Goal: Feedback & Contribution: Contribute content

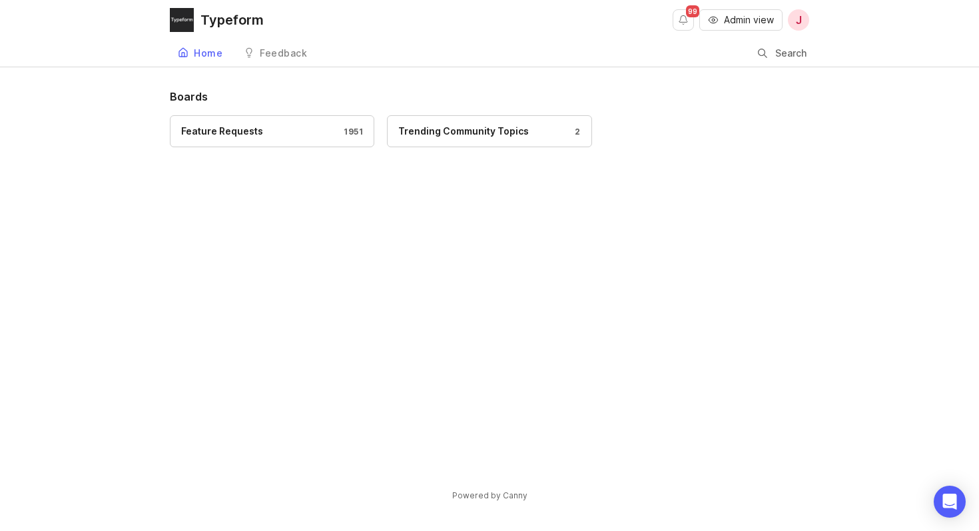
click at [741, 27] on button "Admin view" at bounding box center [740, 19] width 83 height 21
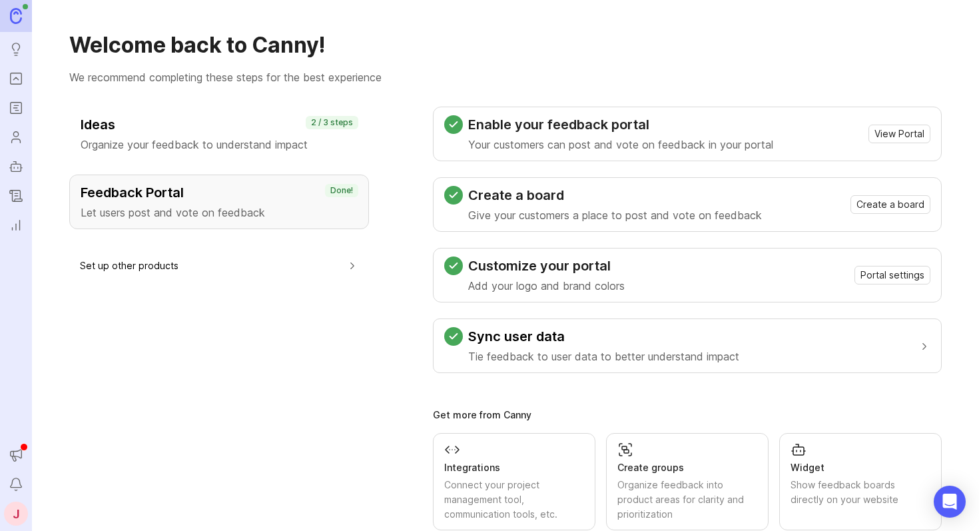
click at [16, 20] on img at bounding box center [16, 15] width 12 height 15
click at [875, 136] on span "View Portal" at bounding box center [900, 133] width 50 height 13
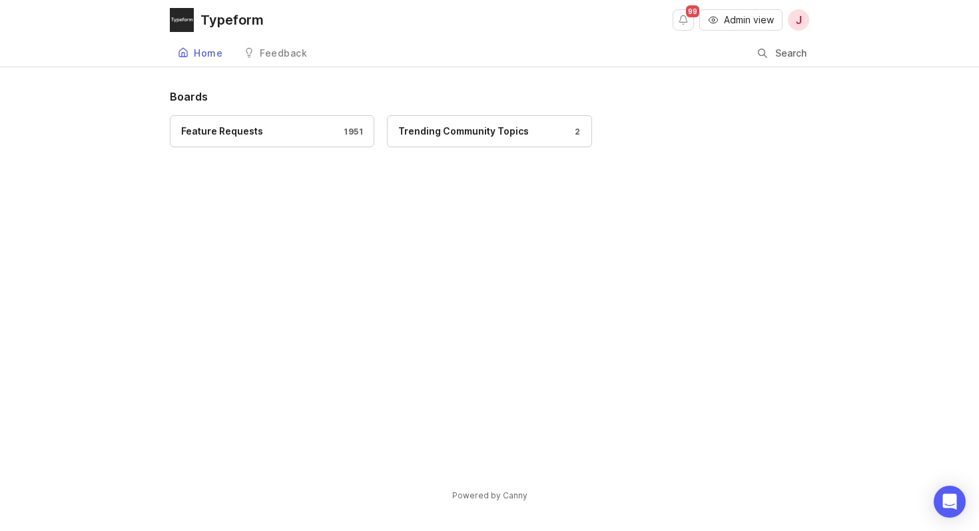
click at [294, 130] on div "Feature Requests 1951" at bounding box center [272, 131] width 182 height 15
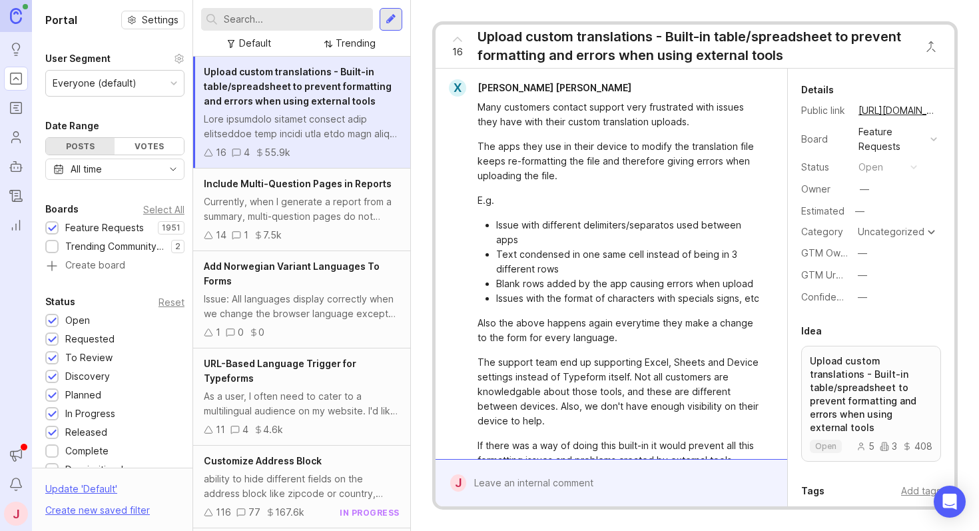
click at [242, 21] on input "text" at bounding box center [296, 19] width 144 height 15
type input "OK button"
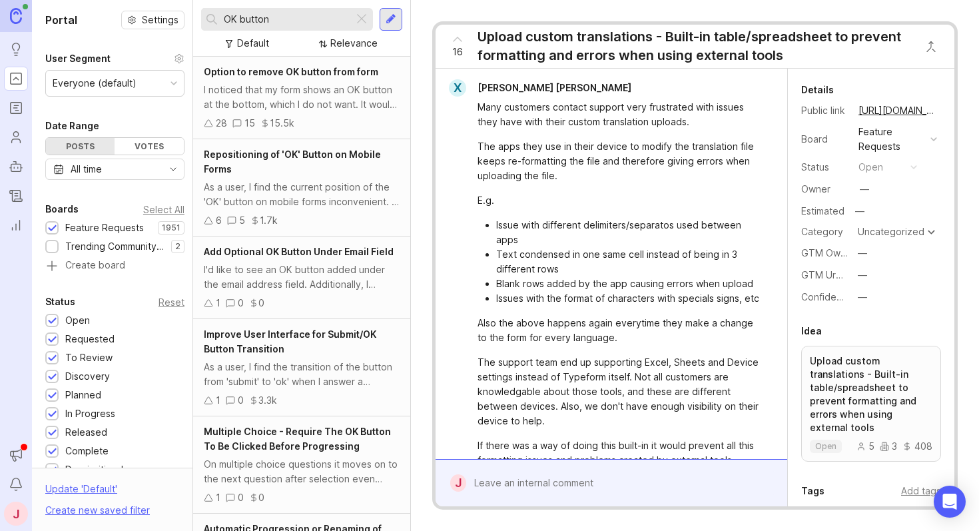
click at [284, 96] on div "I noticed that my form shows an OK button at the bottom, which I do not want. I…" at bounding box center [302, 97] width 196 height 29
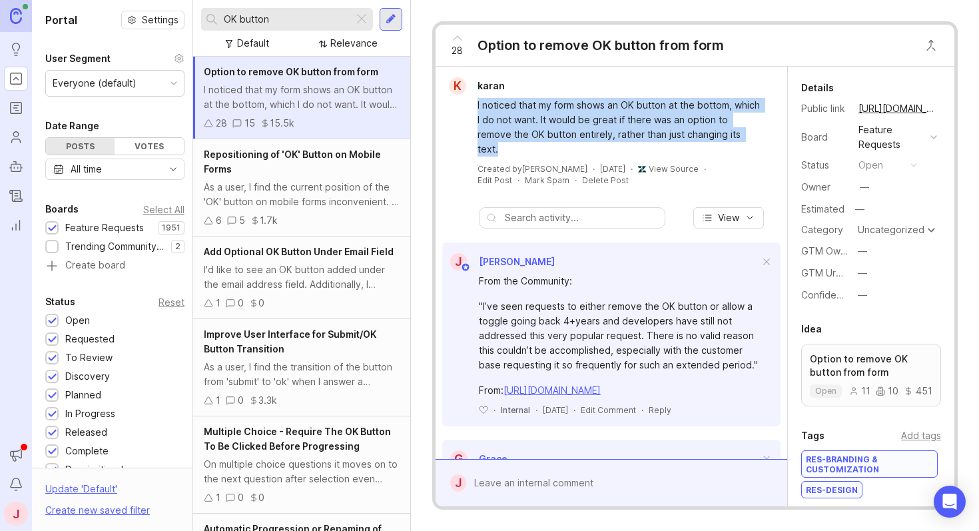
drag, startPoint x: 690, startPoint y: 158, endPoint x: 586, endPoint y: 91, distance: 123.4
click at [586, 91] on div "k karan I noticed that my form shows an OK button at the bottom, which I do not…" at bounding box center [611, 131] width 341 height 109
click at [586, 91] on div "k karan" at bounding box center [611, 85] width 341 height 17
drag, startPoint x: 679, startPoint y: 149, endPoint x: 585, endPoint y: 89, distance: 111.1
click at [585, 89] on div "k karan I noticed that my form shows an OK button at the bottom, which I do not…" at bounding box center [611, 131] width 341 height 109
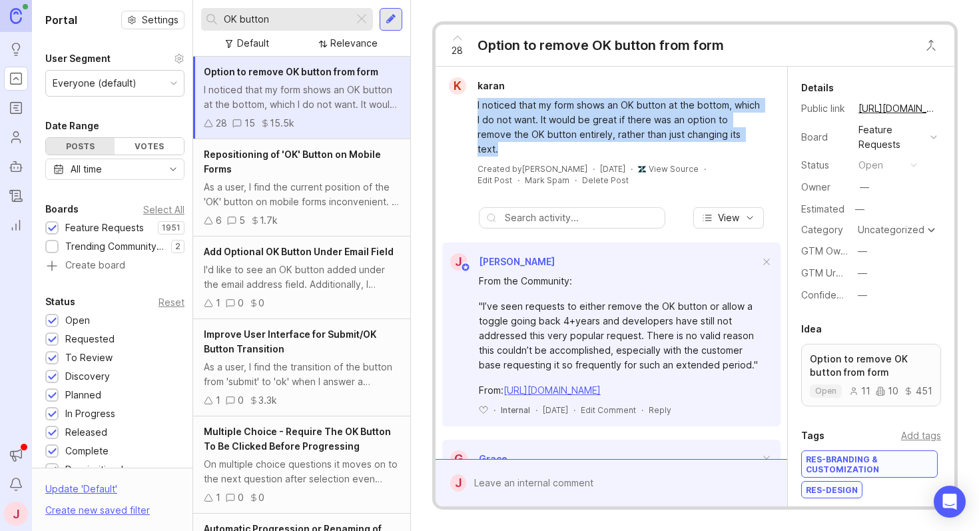
click at [585, 90] on div "k karan" at bounding box center [611, 85] width 341 height 17
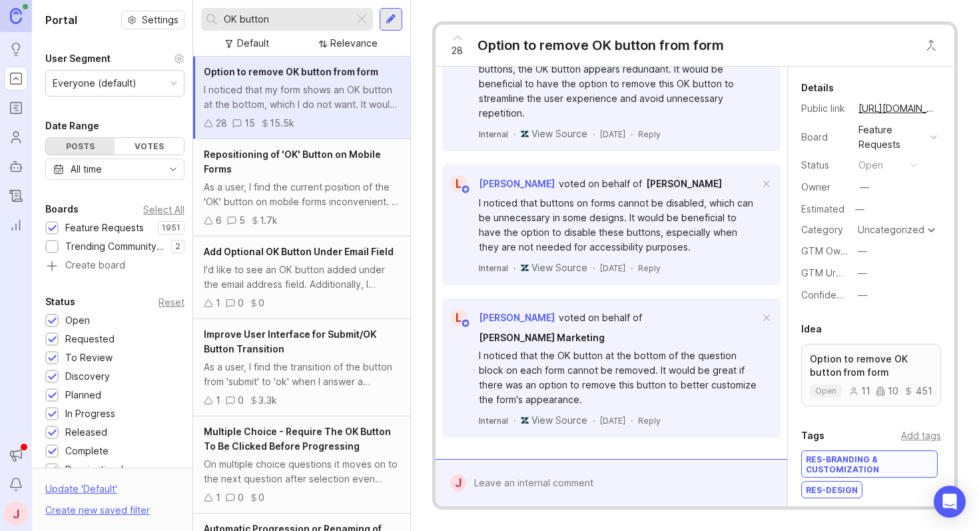
scroll to position [2215, 0]
click at [589, 481] on div at bounding box center [620, 482] width 309 height 25
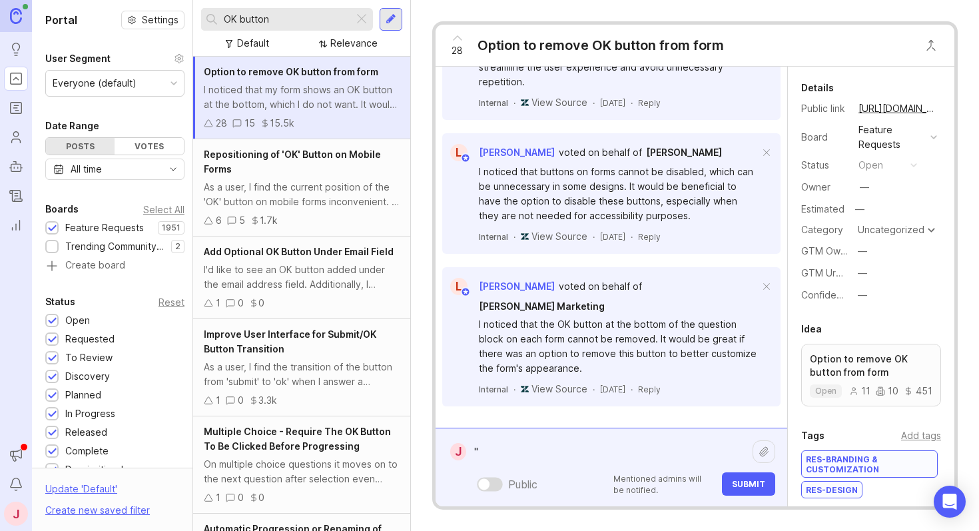
paste textarea "Has this been fixed? I have a form that show yes and no answer but with an ok b…"
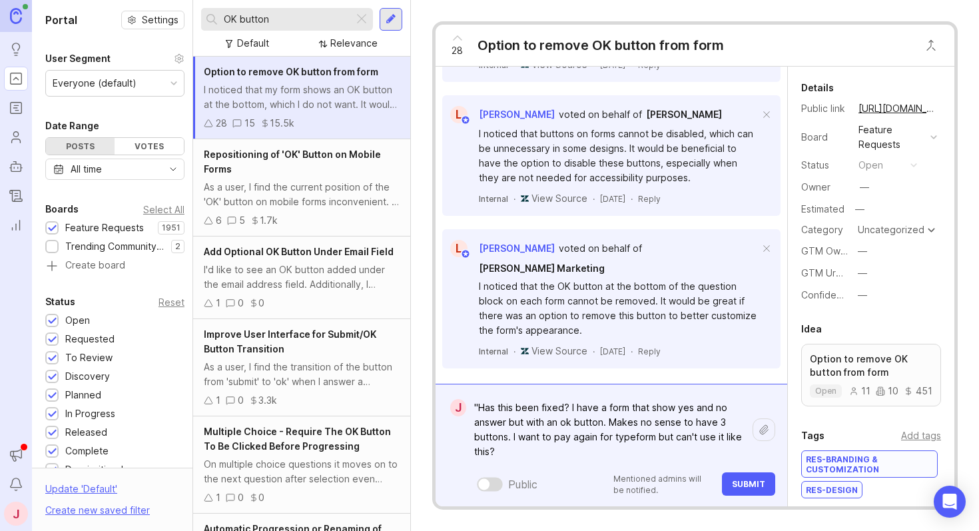
click at [474, 411] on textarea ""Has this been fixed? I have a form that show yes and no answer but with an ok …" at bounding box center [609, 429] width 286 height 69
paste textarea "[URL][DOMAIN_NAME]"
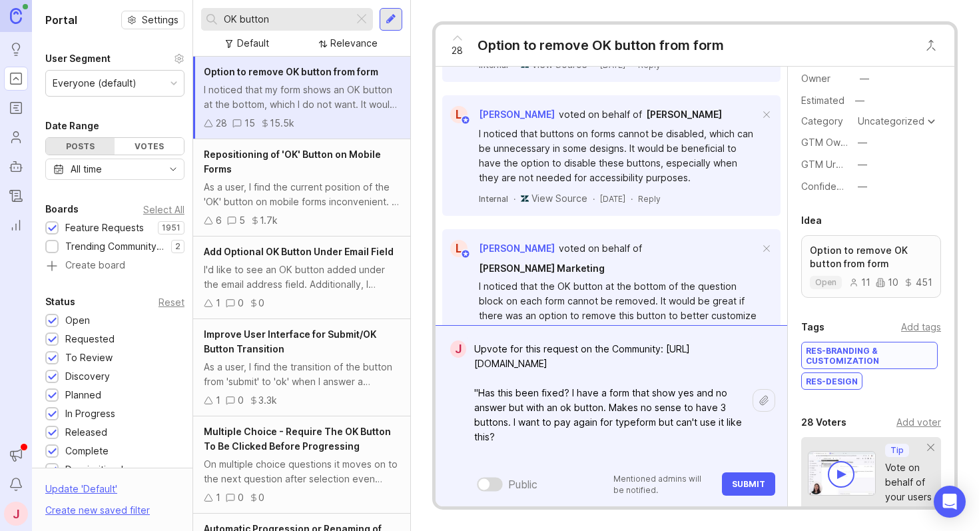
scroll to position [110, 0]
type textarea "Upvote for this request on the Community: https://community.typeform.com/build-…"
click at [760, 482] on span "Submit" at bounding box center [748, 484] width 33 height 10
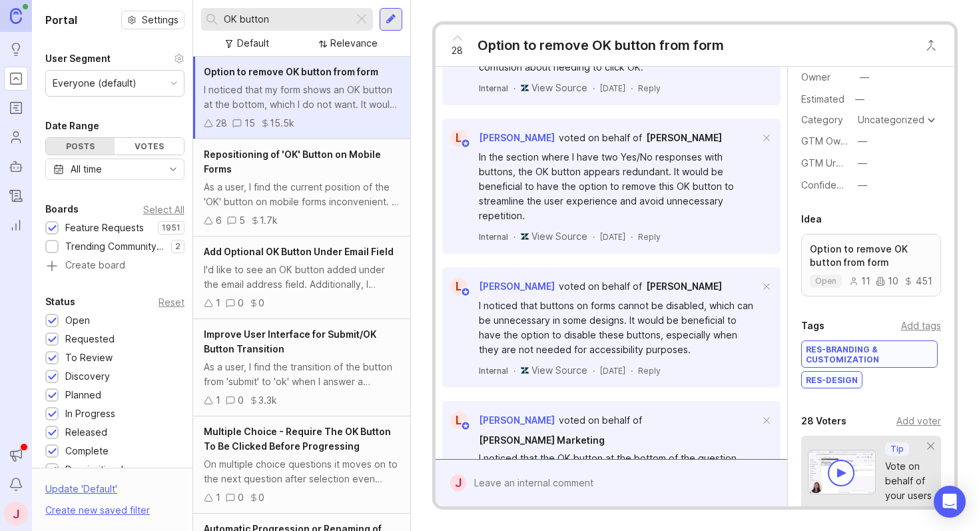
scroll to position [2402, 0]
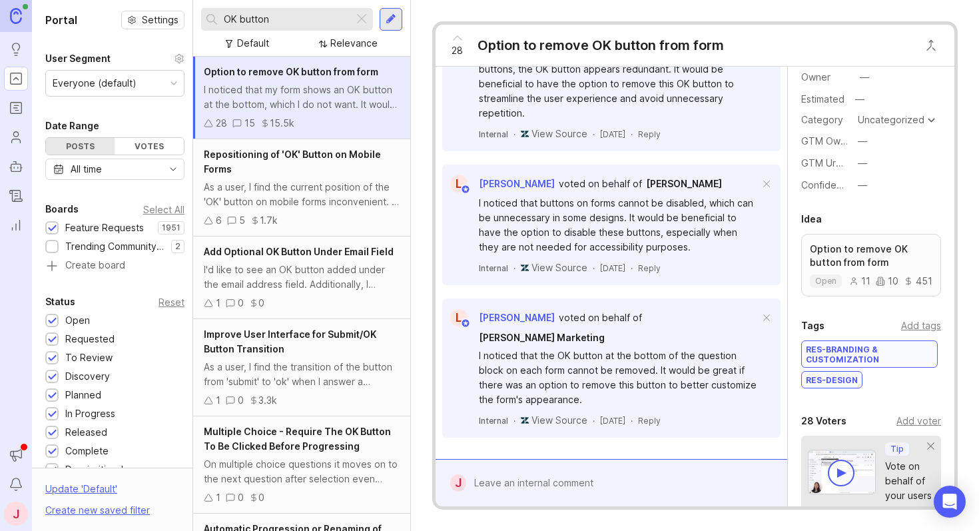
click at [905, 422] on div "Add voter" at bounding box center [919, 421] width 45 height 15
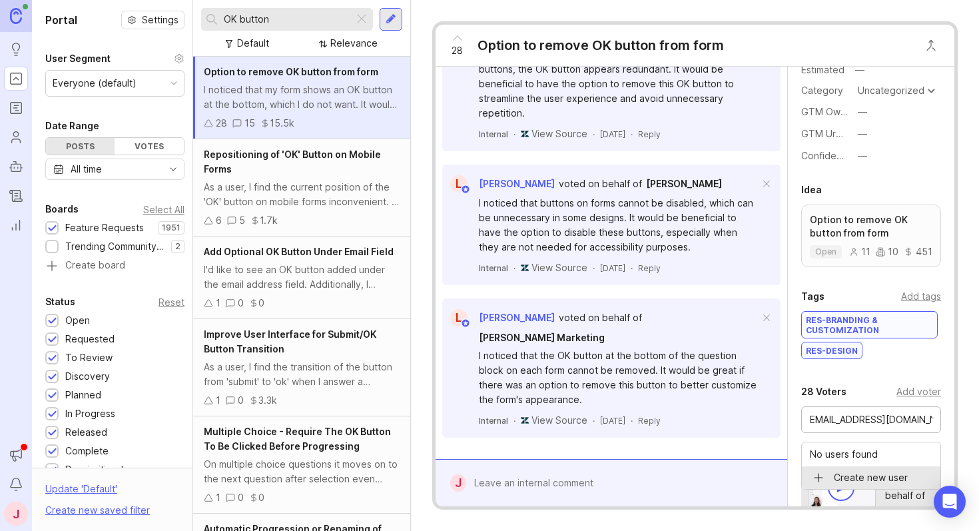
scroll to position [326, 0]
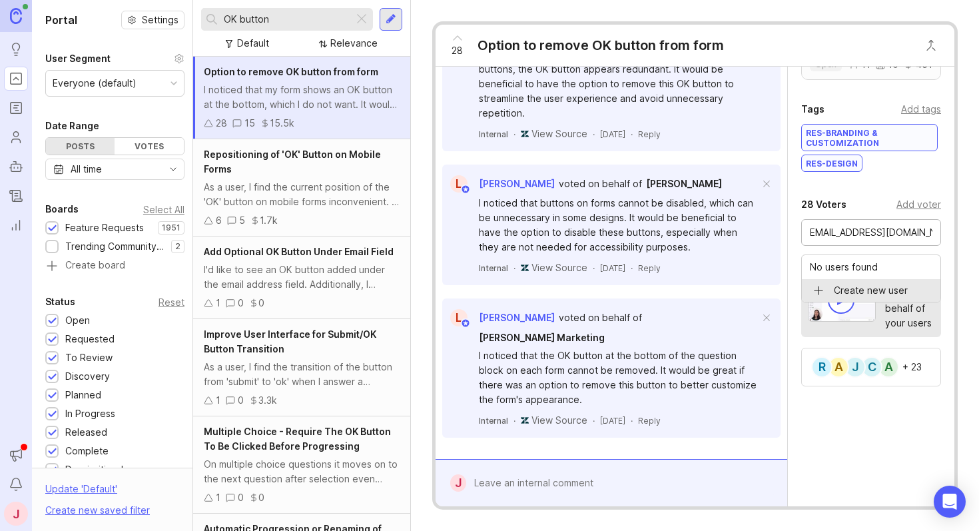
type input "caiolmartins@hotmail.com"
click at [884, 188] on div "Details Public link https://typeform.canny.io/feature-requests/p/option-to-remo…" at bounding box center [871, 123] width 167 height 766
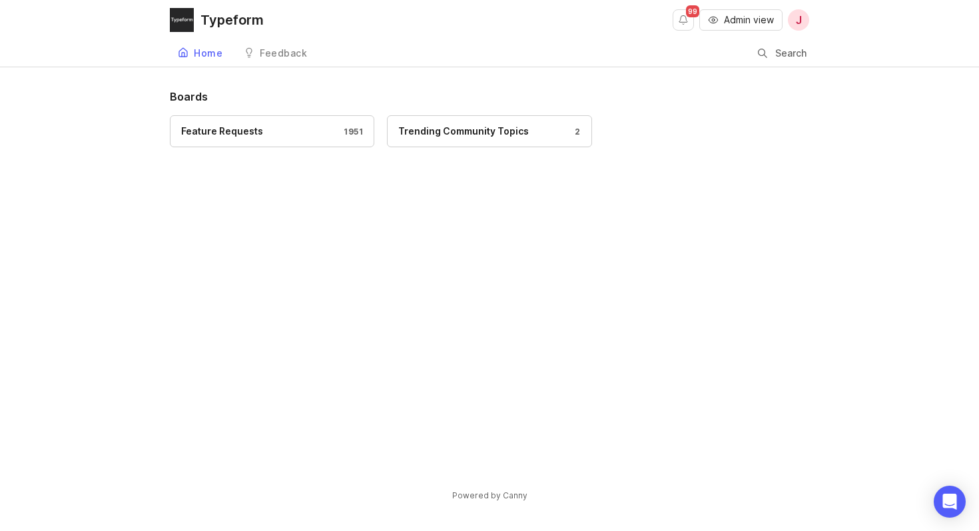
click at [757, 28] on button "Admin view" at bounding box center [740, 19] width 83 height 21
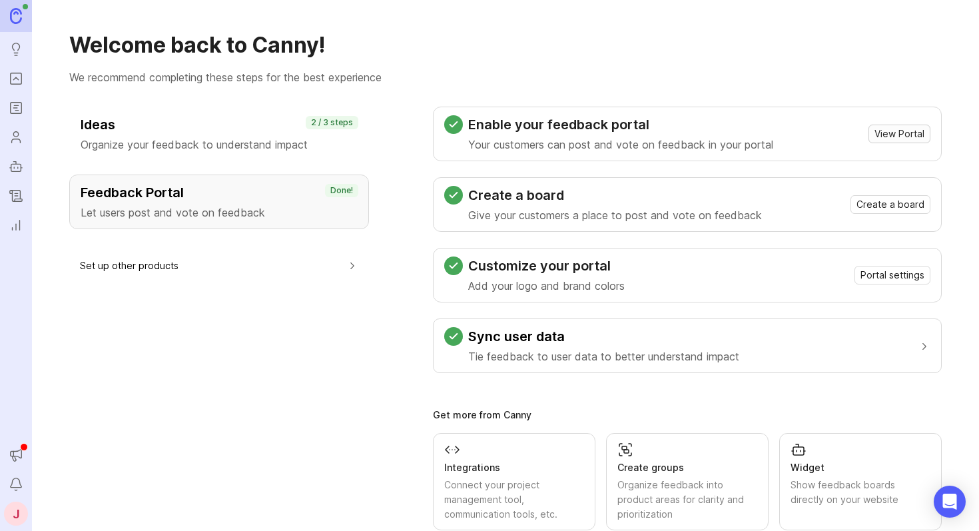
click at [876, 129] on span "View Portal" at bounding box center [900, 133] width 50 height 13
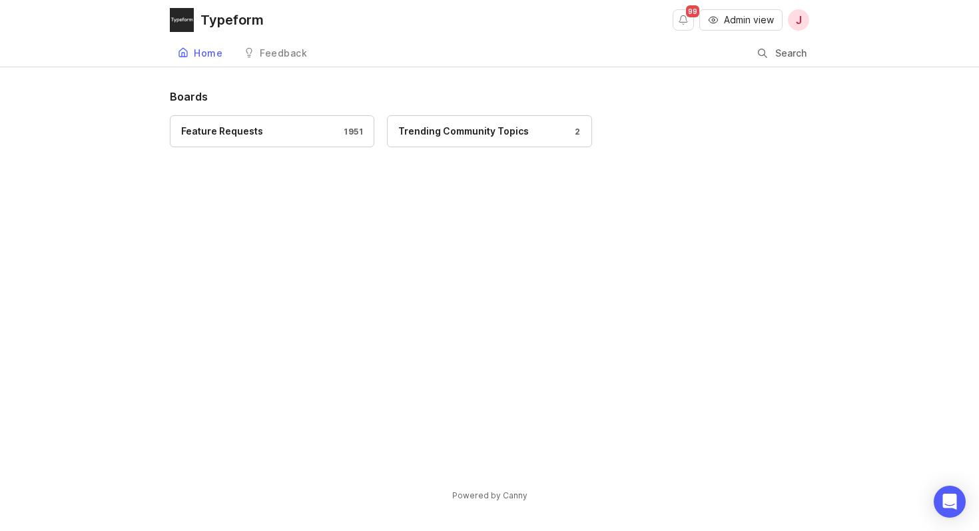
click at [334, 137] on div "Feature Requests 1951" at bounding box center [272, 131] width 182 height 15
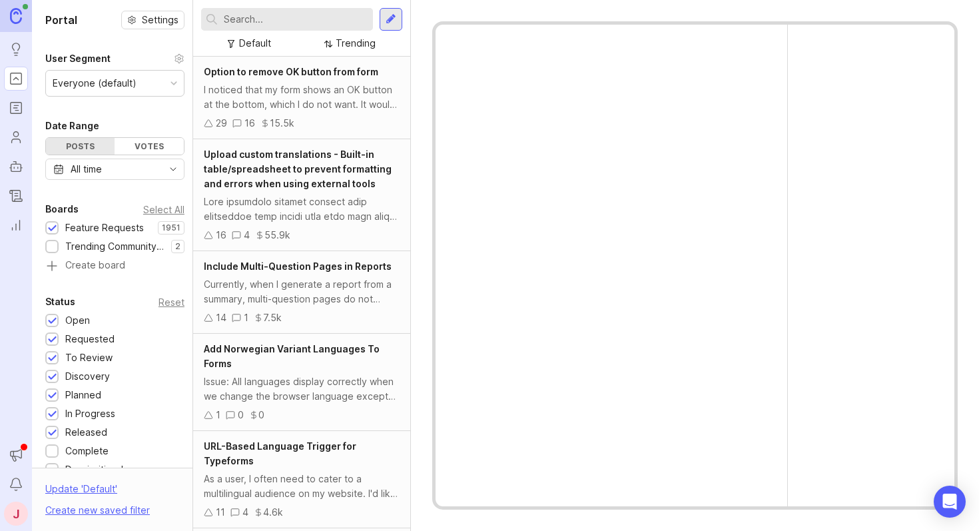
click at [266, 20] on input "text" at bounding box center [296, 19] width 144 height 15
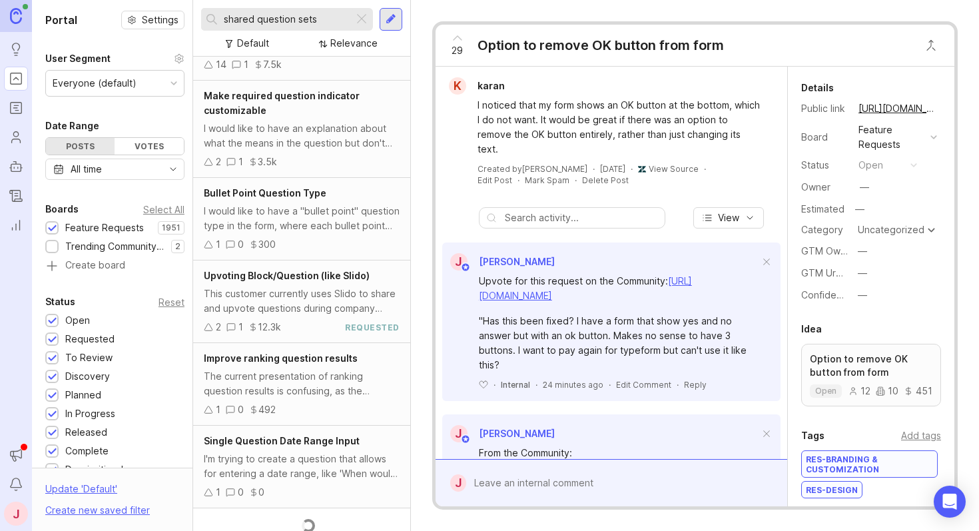
scroll to position [1315, 0]
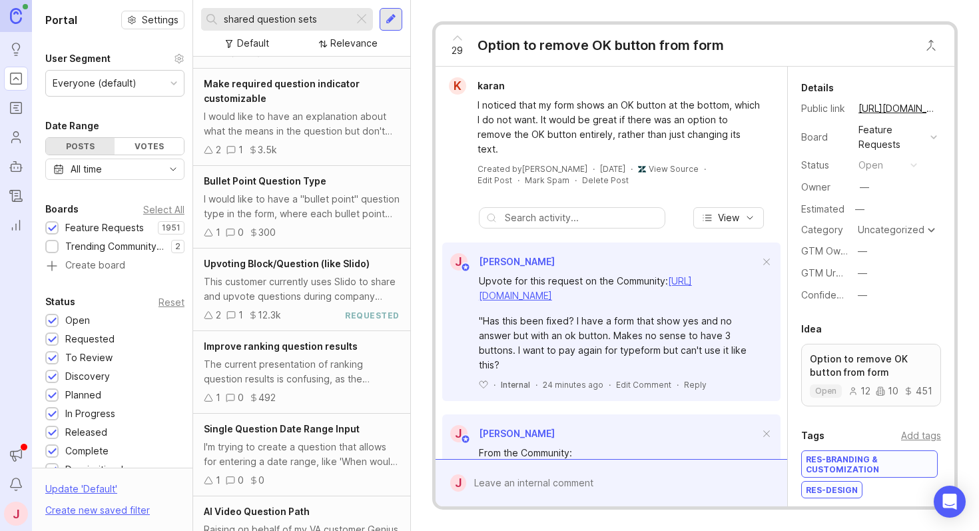
drag, startPoint x: 309, startPoint y: 21, endPoint x: 294, endPoint y: 17, distance: 15.8
click at [294, 17] on input "shared question sets" at bounding box center [286, 19] width 125 height 15
type input "shared questions"
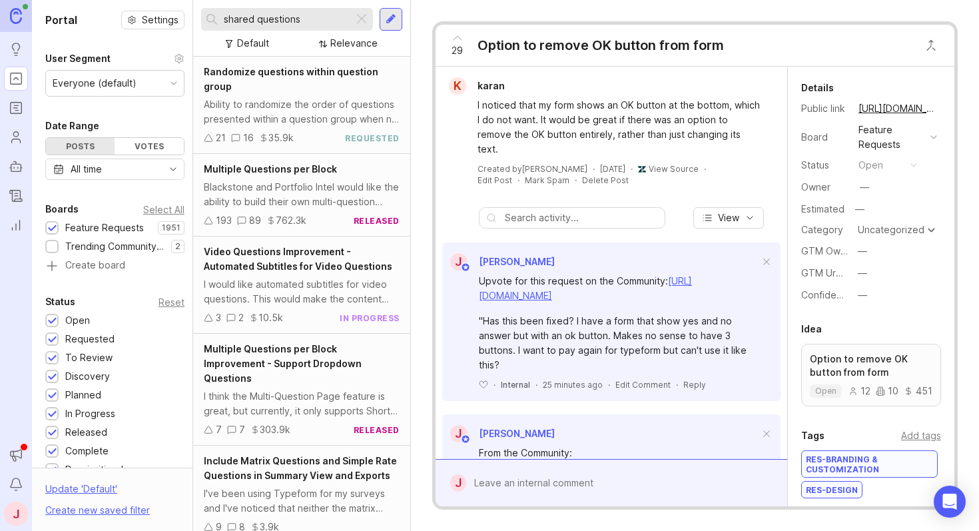
click at [304, 21] on input "shared questions" at bounding box center [286, 19] width 125 height 15
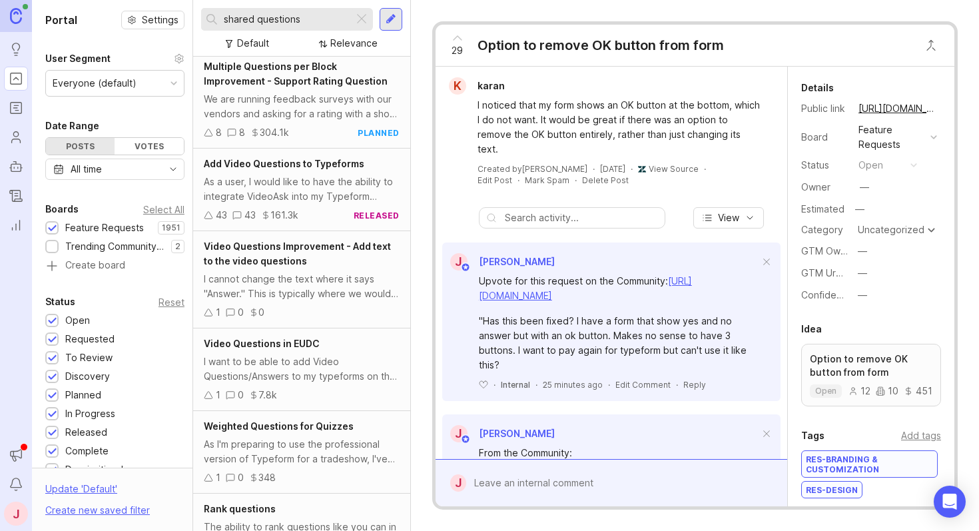
scroll to position [628, 0]
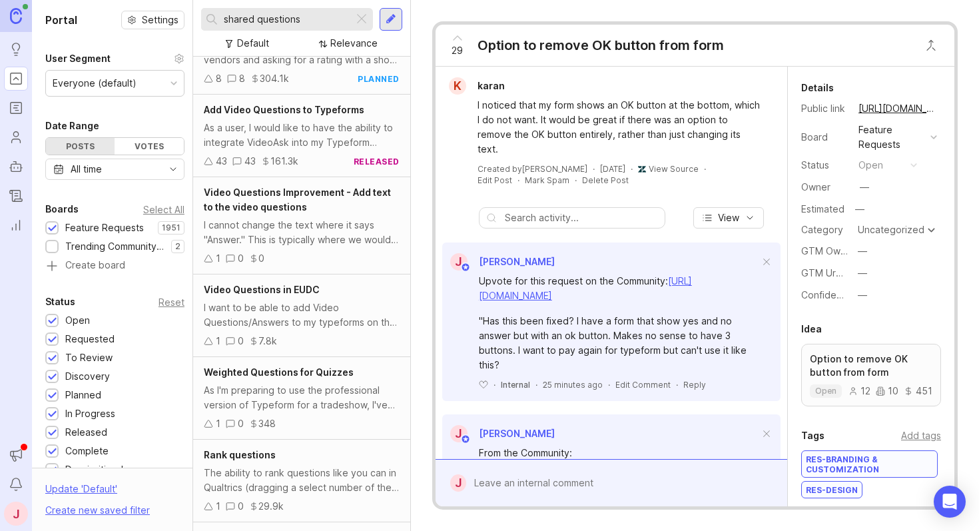
drag, startPoint x: 318, startPoint y: 22, endPoint x: 231, endPoint y: 7, distance: 88.6
click at [231, 7] on div "shared questions Default Relevance" at bounding box center [301, 28] width 217 height 57
type input "g"
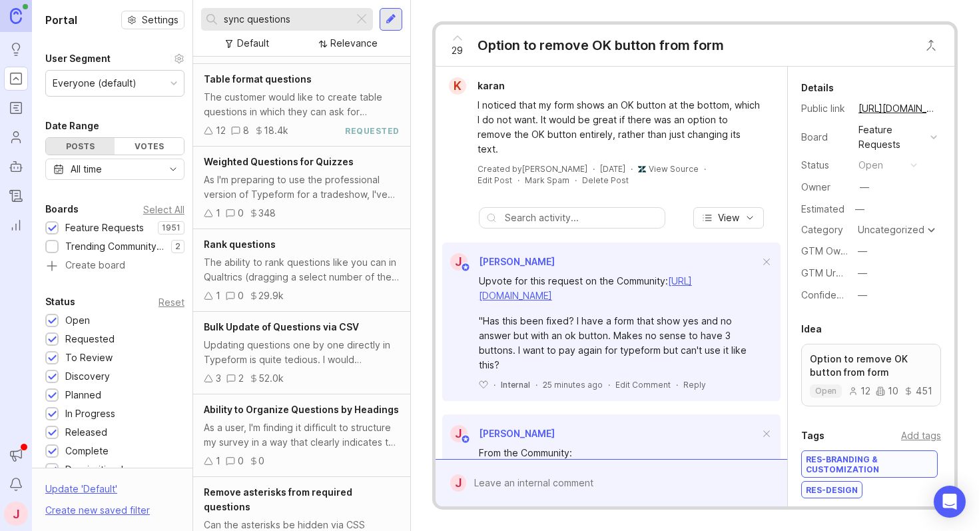
scroll to position [860, 0]
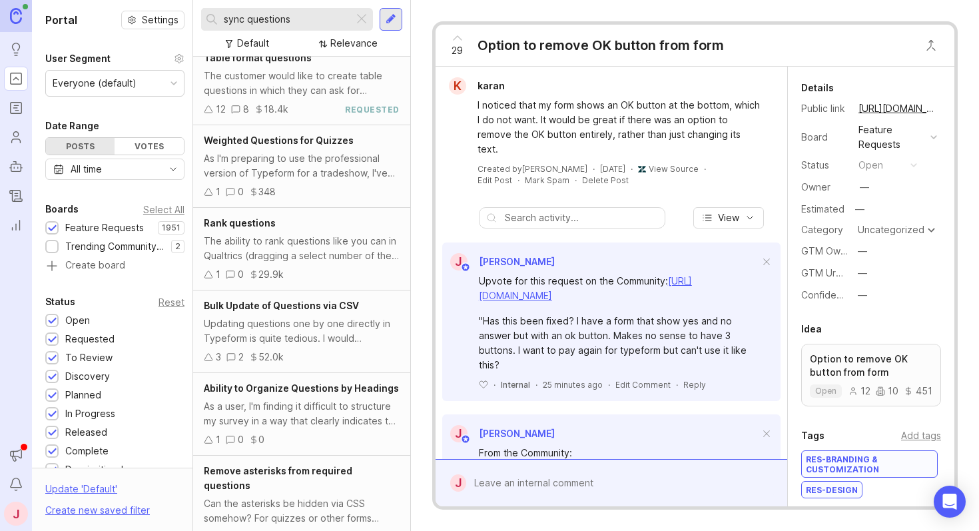
drag, startPoint x: 322, startPoint y: 23, endPoint x: 292, endPoint y: 27, distance: 30.9
click at [212, 19] on div "sync questions" at bounding box center [277, 19] width 153 height 23
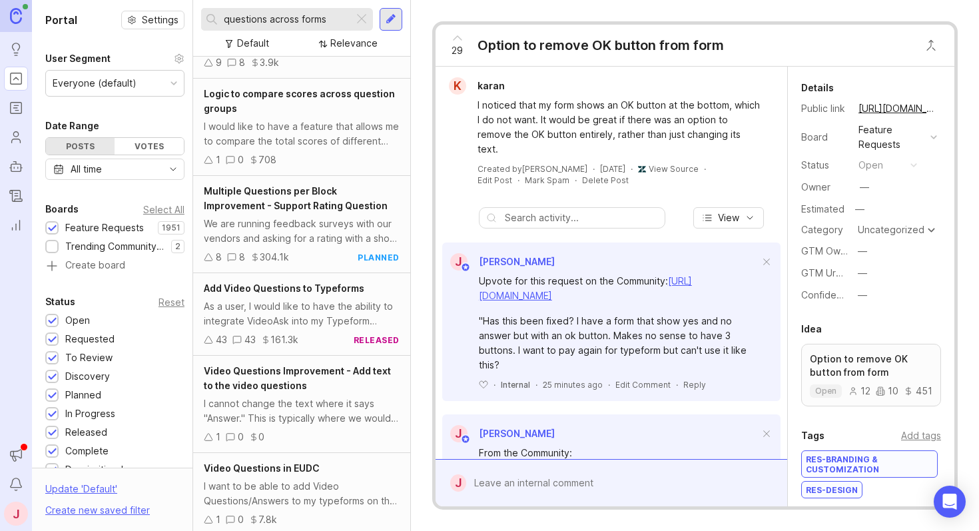
scroll to position [1104, 0]
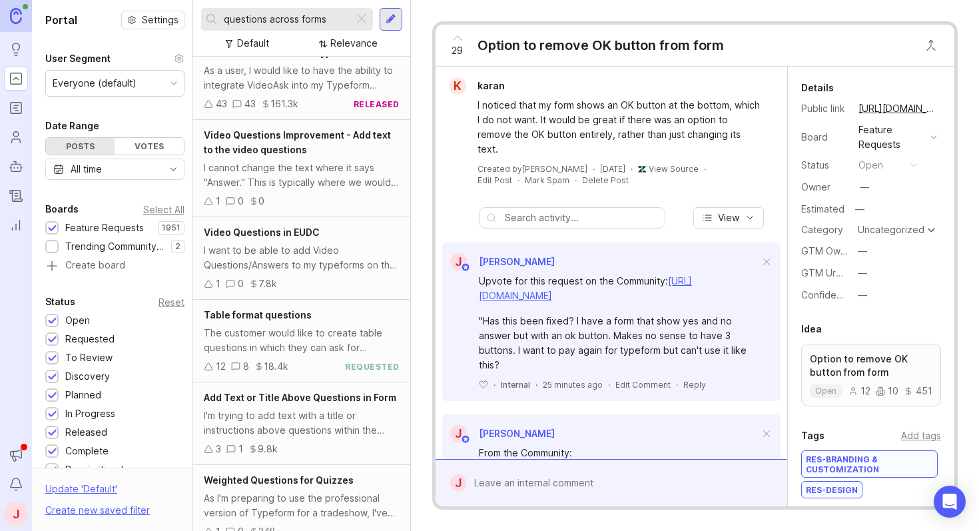
drag, startPoint x: 334, startPoint y: 20, endPoint x: 263, endPoint y: 20, distance: 71.3
click at [263, 20] on input "questions across forms" at bounding box center [286, 19] width 125 height 15
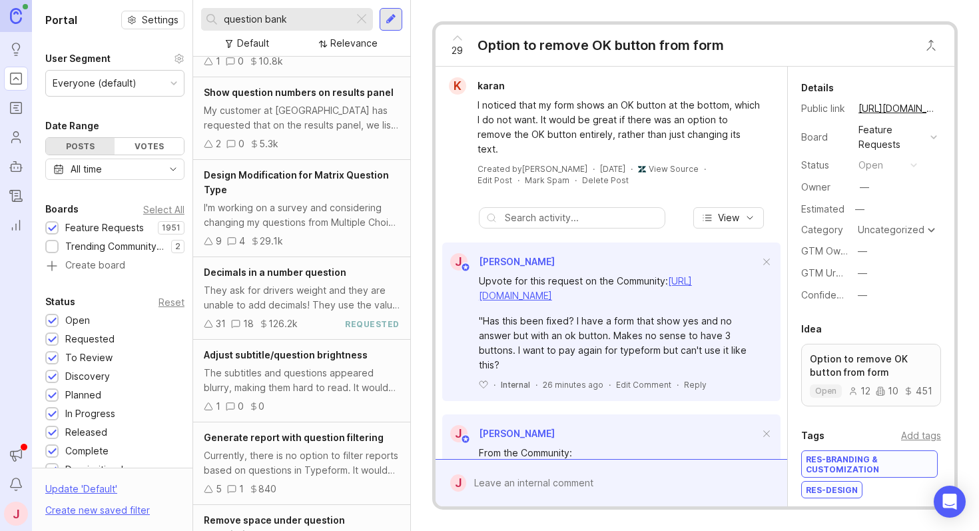
scroll to position [2050, 0]
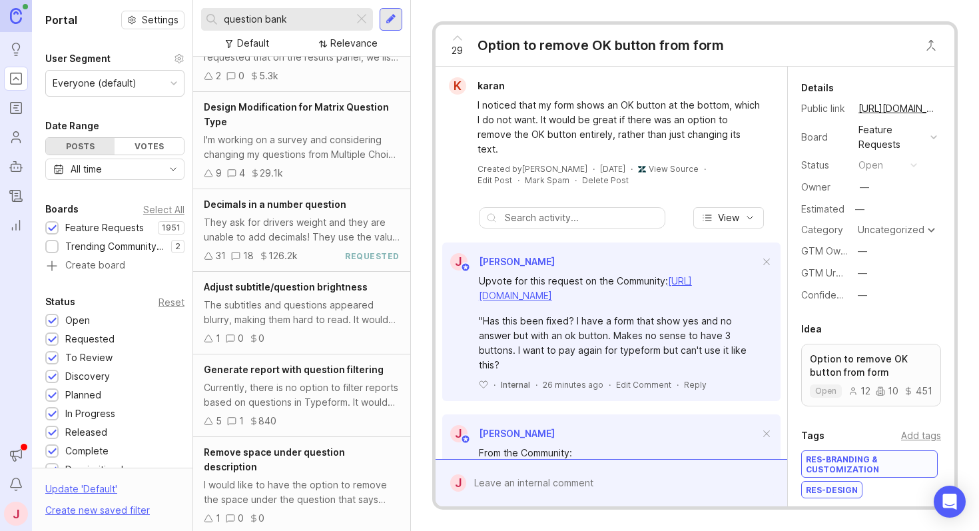
drag, startPoint x: 300, startPoint y: 15, endPoint x: 190, endPoint y: 8, distance: 110.8
click at [190, 8] on div "Portal Settings User Segment Everyone (default) Date Range Posts Votes All time…" at bounding box center [505, 265] width 947 height 531
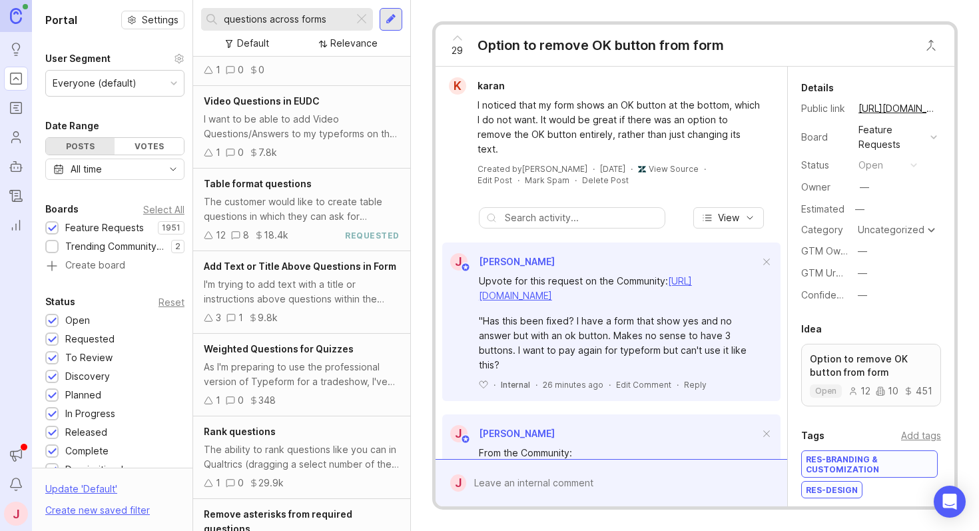
scroll to position [1411, 0]
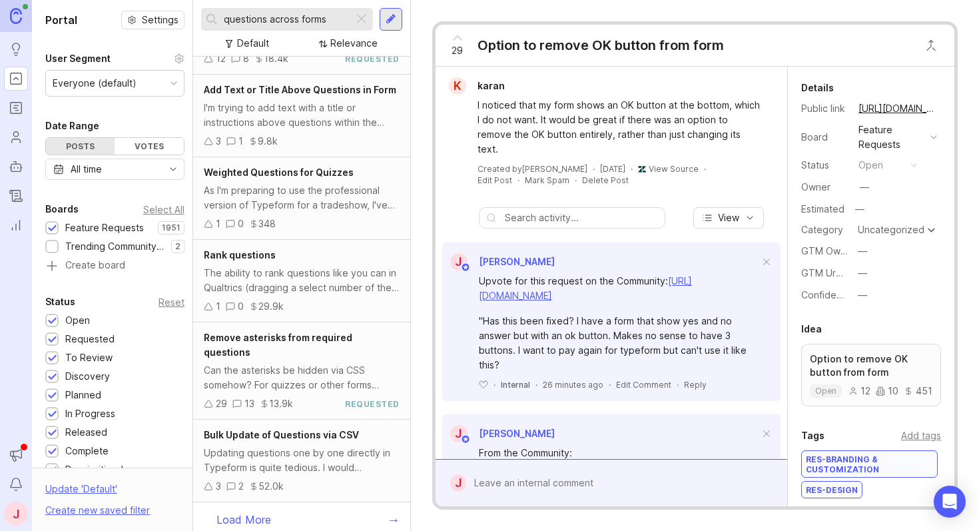
drag, startPoint x: 332, startPoint y: 23, endPoint x: 216, endPoint y: 19, distance: 116.6
click at [216, 19] on div "questions across forms" at bounding box center [277, 19] width 153 height 23
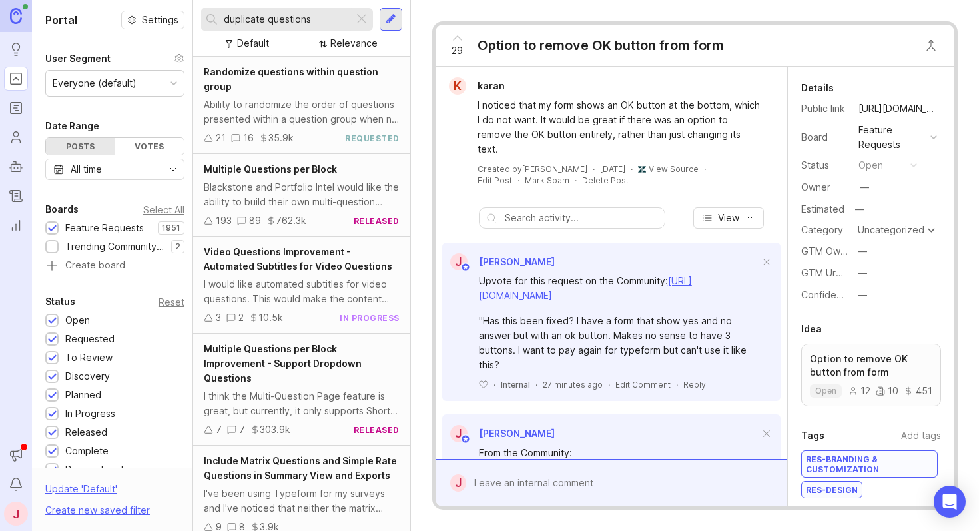
click at [323, 185] on div "Blackstone and Portfolio Intel would like the ability to build their own multi-…" at bounding box center [302, 194] width 196 height 29
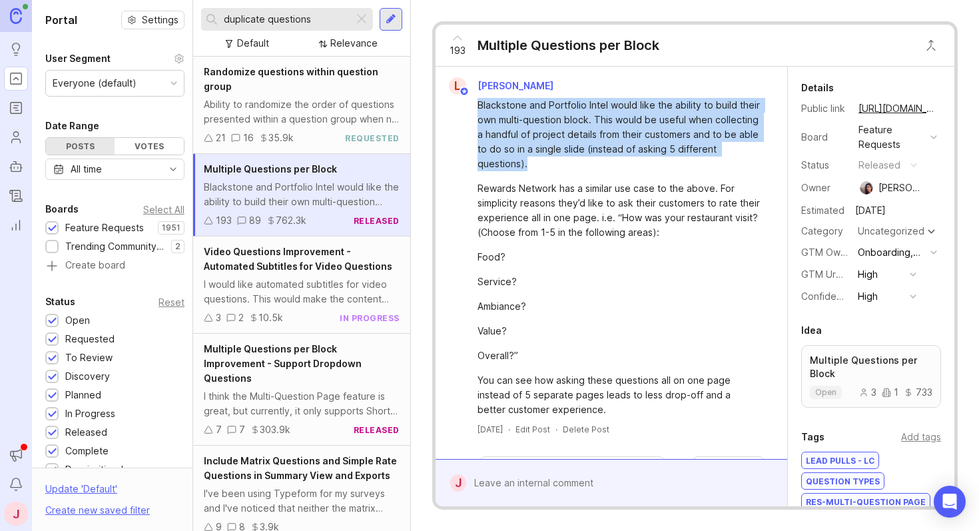
drag, startPoint x: 633, startPoint y: 158, endPoint x: 637, endPoint y: 97, distance: 61.4
click at [637, 97] on div "Blackstone and Portfolio Intel would like the ability to build their own multi-…" at bounding box center [611, 256] width 341 height 322
click at [648, 101] on div "Blackstone and Portfolio Intel would like the ability to build their own multi-…" at bounding box center [619, 134] width 283 height 73
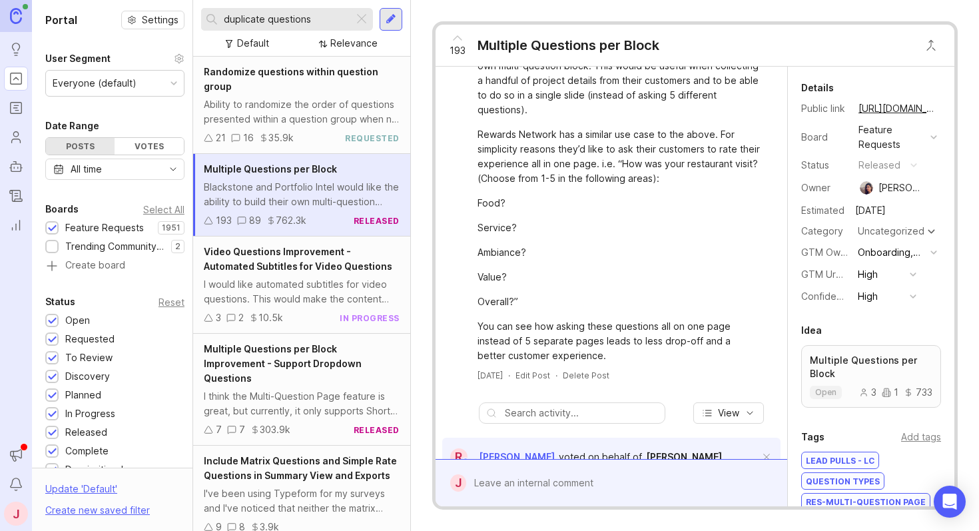
scroll to position [67, 0]
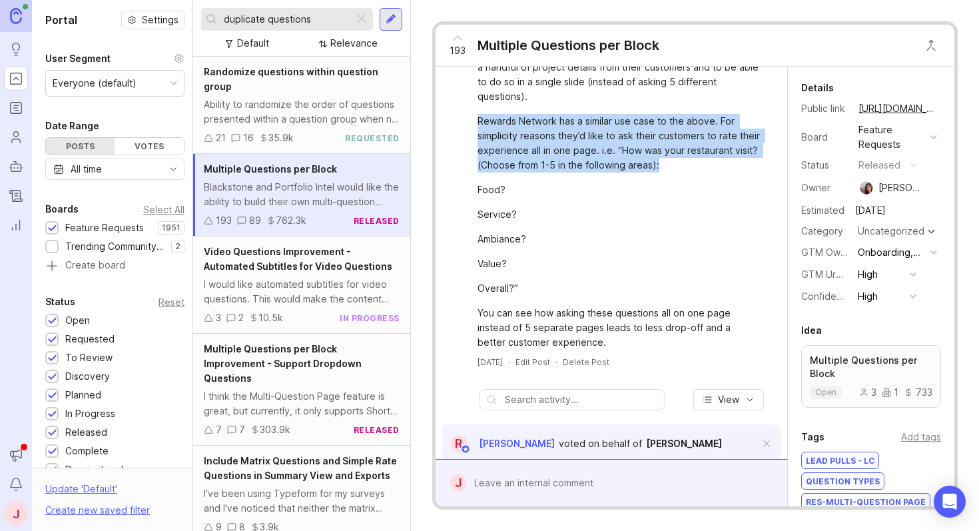
drag, startPoint x: 721, startPoint y: 170, endPoint x: 645, endPoint y: 113, distance: 95.6
click at [645, 113] on div "Blackstone and Portfolio Intel would like the ability to build their own multi-…" at bounding box center [619, 190] width 283 height 319
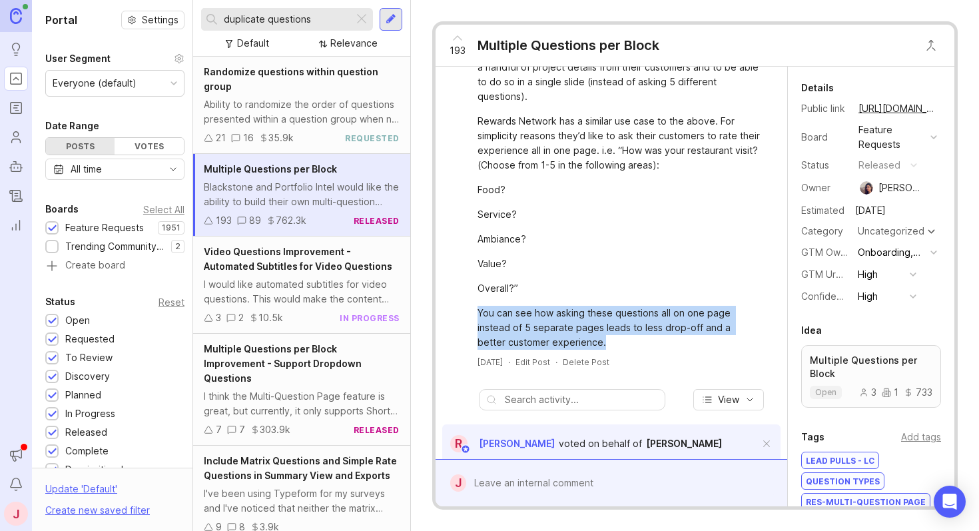
drag, startPoint x: 685, startPoint y: 344, endPoint x: 631, endPoint y: 298, distance: 70.4
click at [631, 298] on div "Blackstone and Portfolio Intel would like the ability to build their own multi-…" at bounding box center [619, 190] width 283 height 319
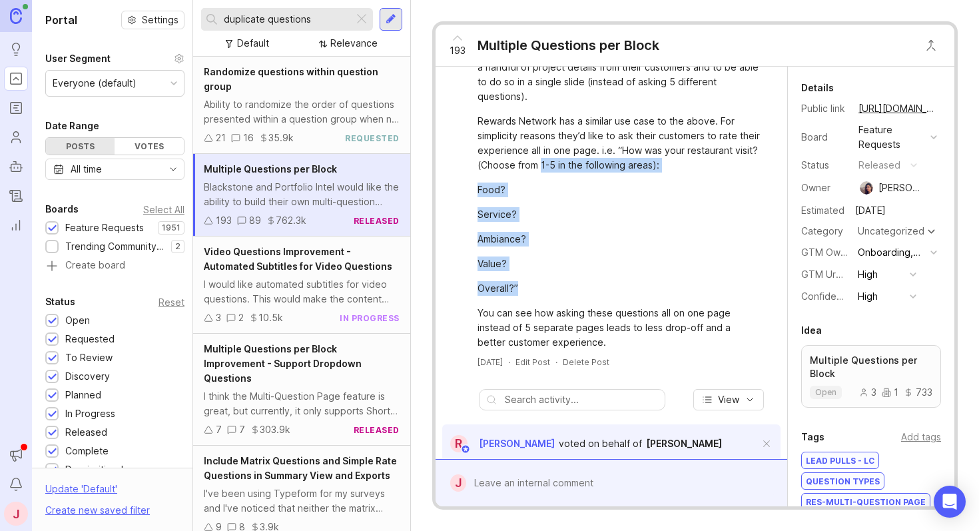
drag, startPoint x: 607, startPoint y: 296, endPoint x: 565, endPoint y: 165, distance: 138.6
click at [565, 165] on div "Blackstone and Portfolio Intel would like the ability to build their own multi-…" at bounding box center [619, 190] width 283 height 319
click at [565, 165] on div "Rewards Network has a similar use case to the above. For simplicity reasons the…" at bounding box center [619, 143] width 283 height 59
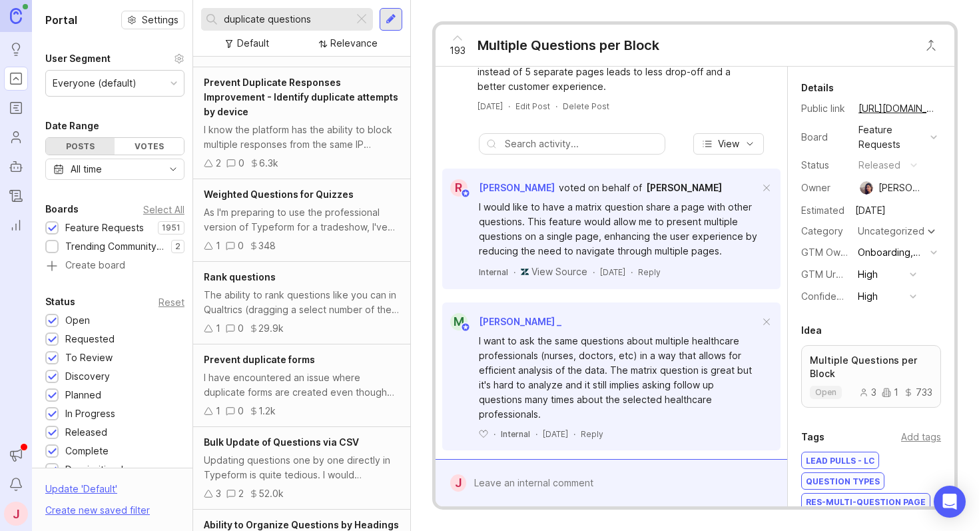
scroll to position [1357, 0]
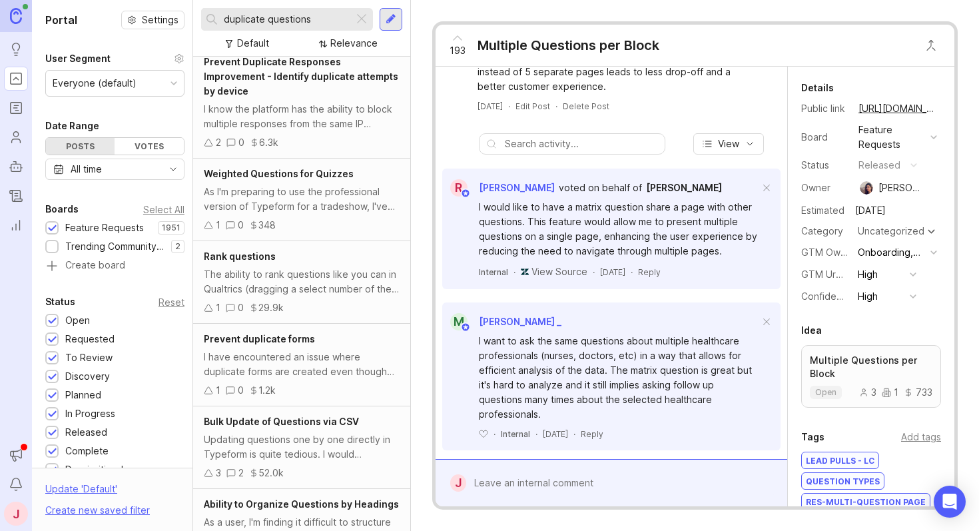
drag, startPoint x: 322, startPoint y: 21, endPoint x: 236, endPoint y: -9, distance: 91.0
click at [236, 0] on html "Ideas Portal Roadmaps Users Autopilot Changelog Reporting Announcements Notific…" at bounding box center [489, 265] width 979 height 531
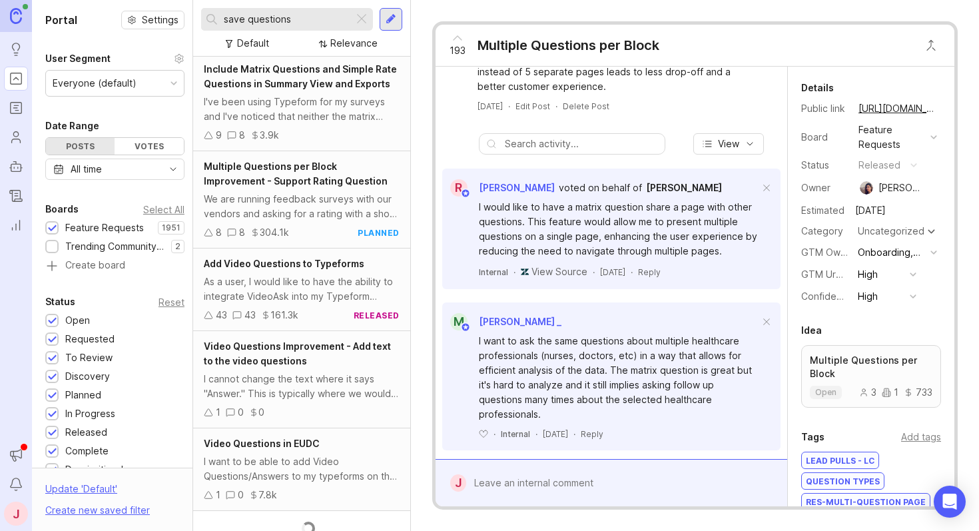
scroll to position [490, 0]
drag, startPoint x: 310, startPoint y: 19, endPoint x: 187, endPoint y: 12, distance: 123.4
click at [187, 12] on div "Portal Settings User Segment Everyone (default) Date Range Posts Votes All time…" at bounding box center [505, 265] width 947 height 531
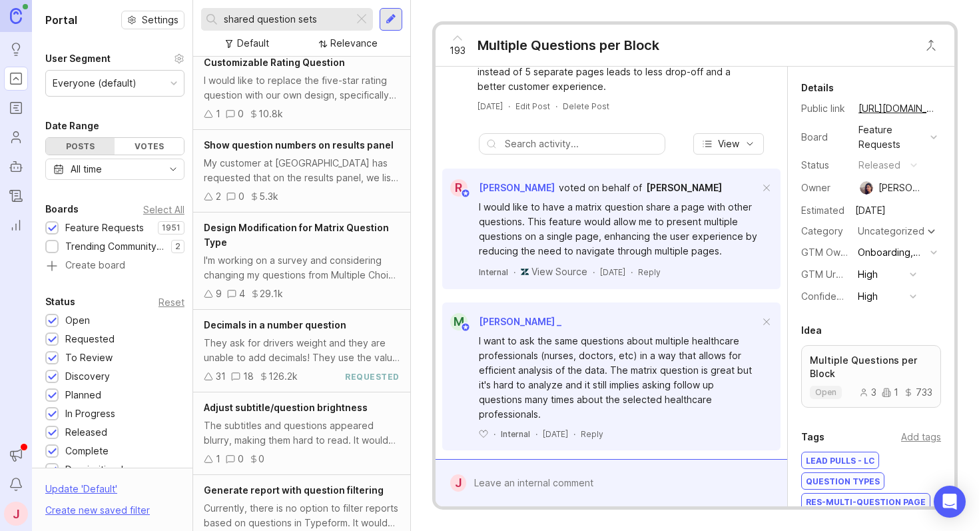
scroll to position [1932, 0]
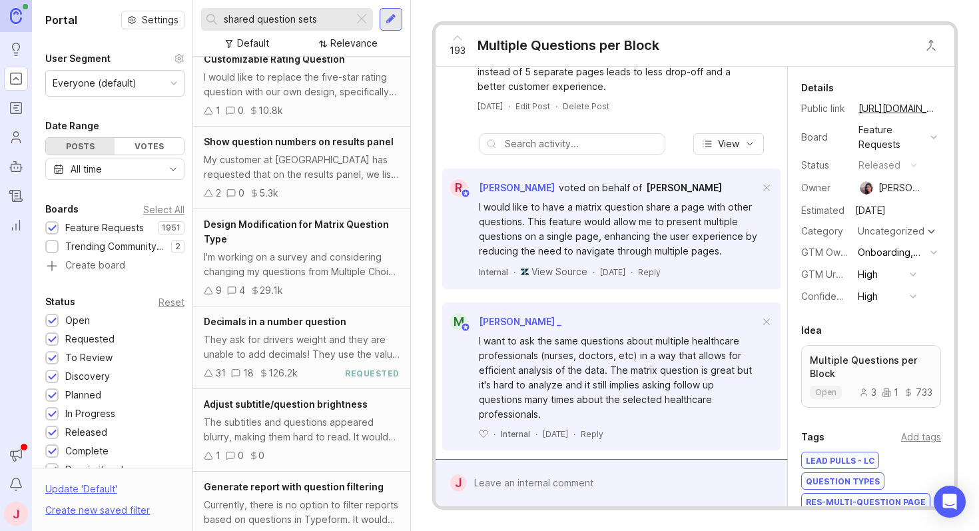
click at [345, 46] on div "Relevance" at bounding box center [353, 43] width 47 height 15
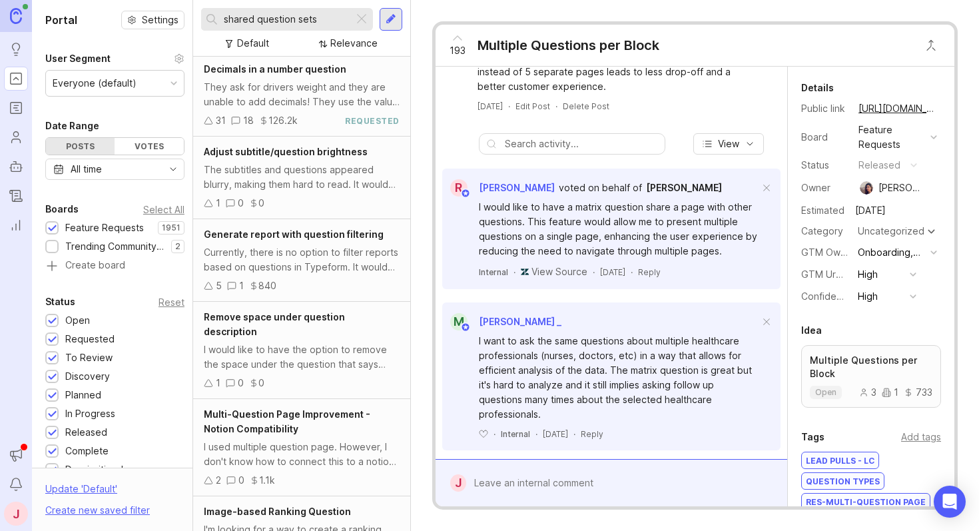
scroll to position [2445, 0]
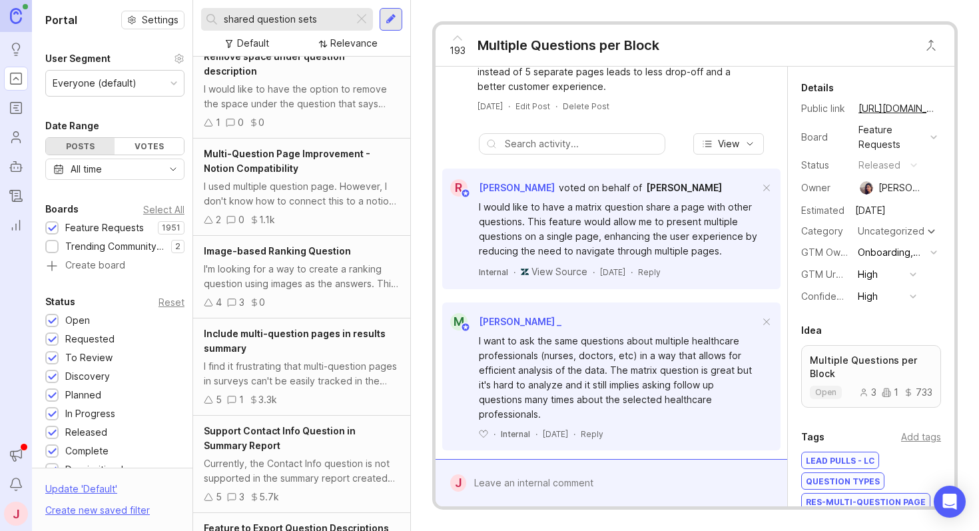
drag, startPoint x: 322, startPoint y: 21, endPoint x: 214, endPoint y: 13, distance: 108.2
click at [214, 13] on div "shared question sets" at bounding box center [277, 19] width 153 height 23
type input "question database"
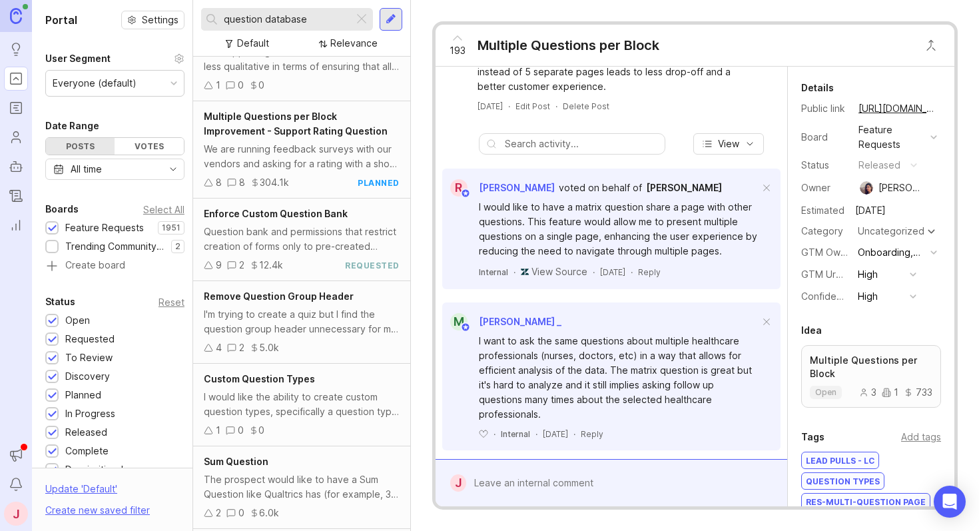
scroll to position [814, 0]
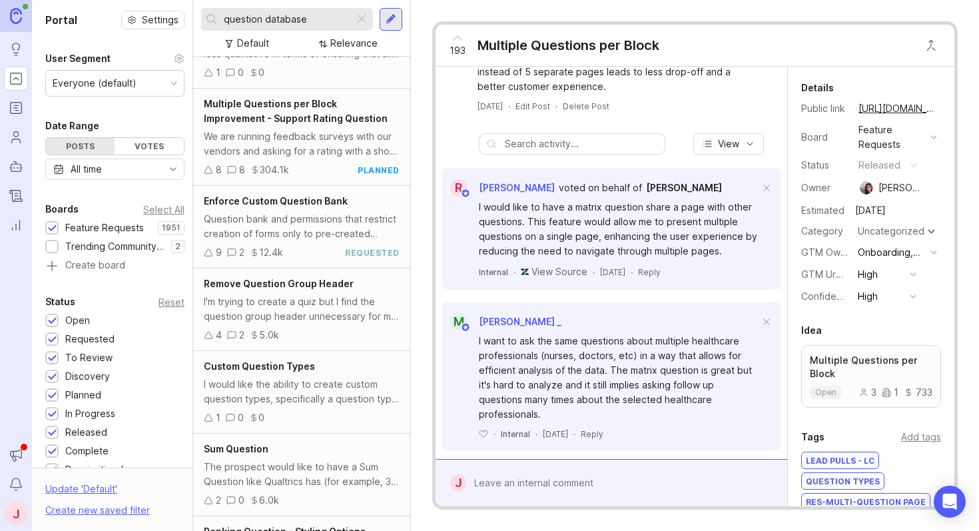
click at [311, 224] on div "Question bank and permissions that restrict creation of forms only to pre-creat…" at bounding box center [302, 226] width 196 height 29
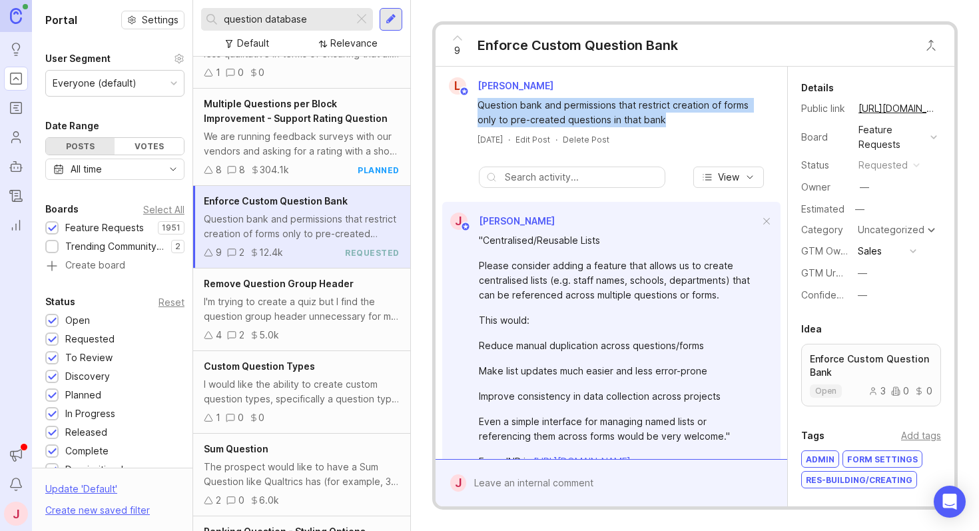
drag, startPoint x: 715, startPoint y: 121, endPoint x: 569, endPoint y: 93, distance: 149.2
click at [569, 93] on div "L Lauren Corboy Question bank and permissions that restrict creation of forms o…" at bounding box center [611, 111] width 341 height 68
click at [599, 101] on div "Question bank and permissions that restrict creation of forms only to pre-creat…" at bounding box center [619, 112] width 283 height 29
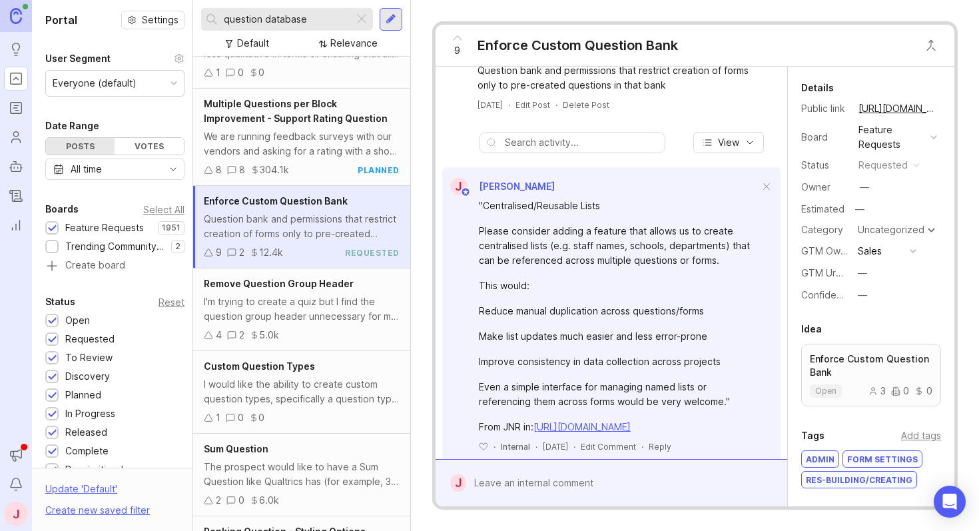
scroll to position [66, 0]
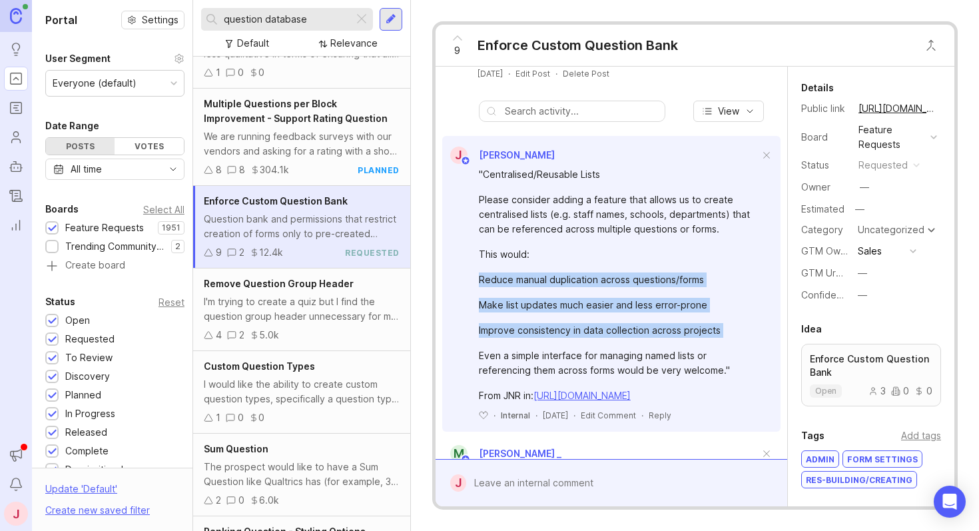
drag, startPoint x: 705, startPoint y: 344, endPoint x: 587, endPoint y: 268, distance: 140.4
click at [587, 268] on div ""Centralised/Reusable Lists Please consider adding a feature that allows us to …" at bounding box center [619, 285] width 280 height 236
click at [594, 270] on div ""Centralised/Reusable Lists Please consider adding a feature that allows us to …" at bounding box center [619, 285] width 280 height 236
drag, startPoint x: 544, startPoint y: 275, endPoint x: 667, endPoint y: 347, distance: 142.1
click at [667, 347] on div ""Centralised/Reusable Lists Please consider adding a feature that allows us to …" at bounding box center [619, 285] width 280 height 236
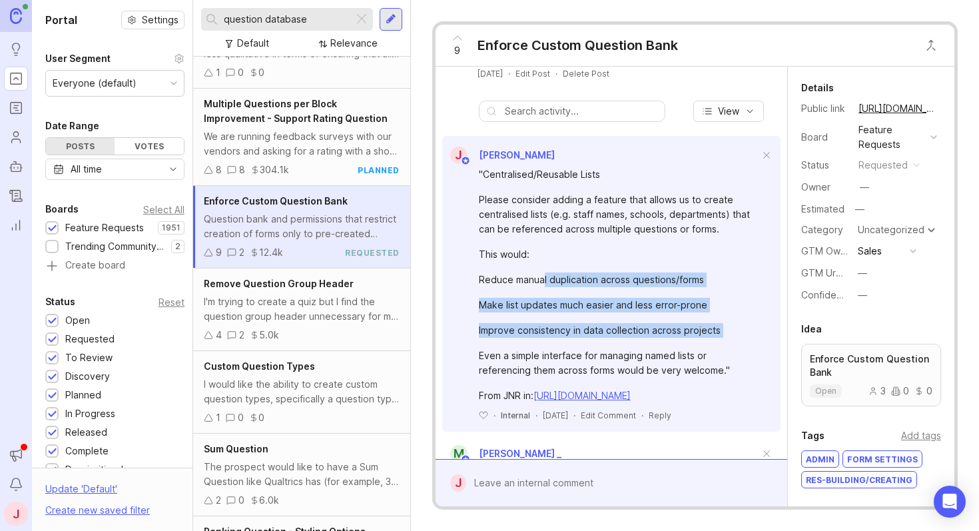
click at [667, 347] on div ""Centralised/Reusable Lists Please consider adding a feature that allows us to …" at bounding box center [619, 285] width 280 height 236
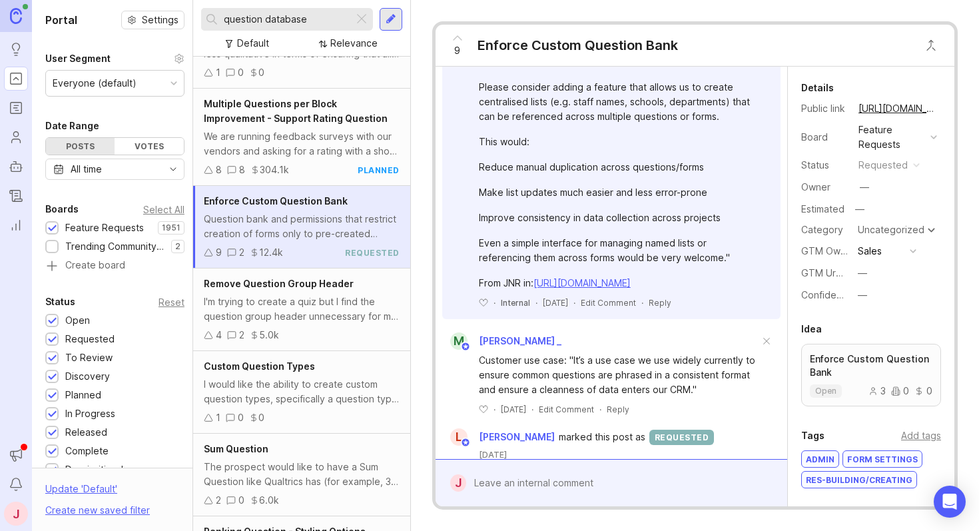
scroll to position [181, 0]
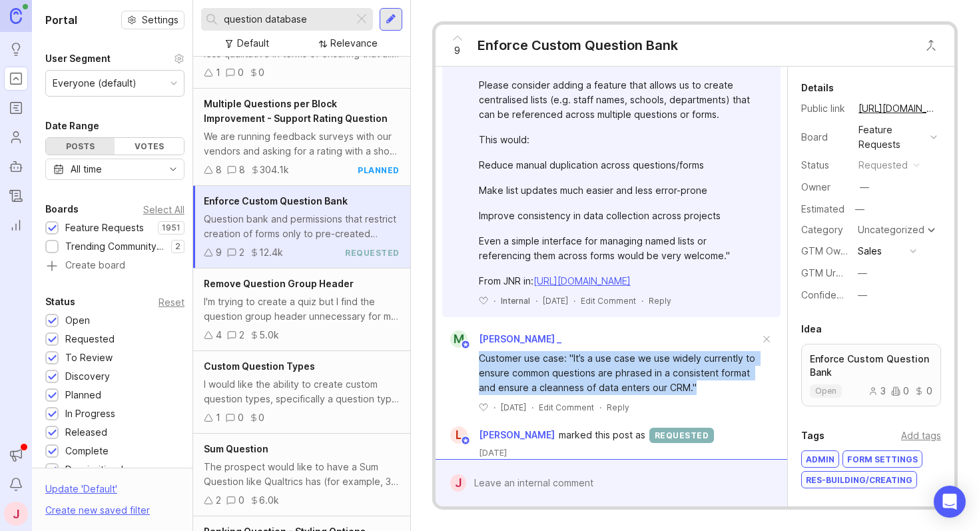
drag, startPoint x: 726, startPoint y: 400, endPoint x: 641, endPoint y: 363, distance: 92.8
click at [641, 363] on div "Customer use case: "It’s a use case we use widely currently to ensure common qu…" at bounding box center [611, 380] width 338 height 65
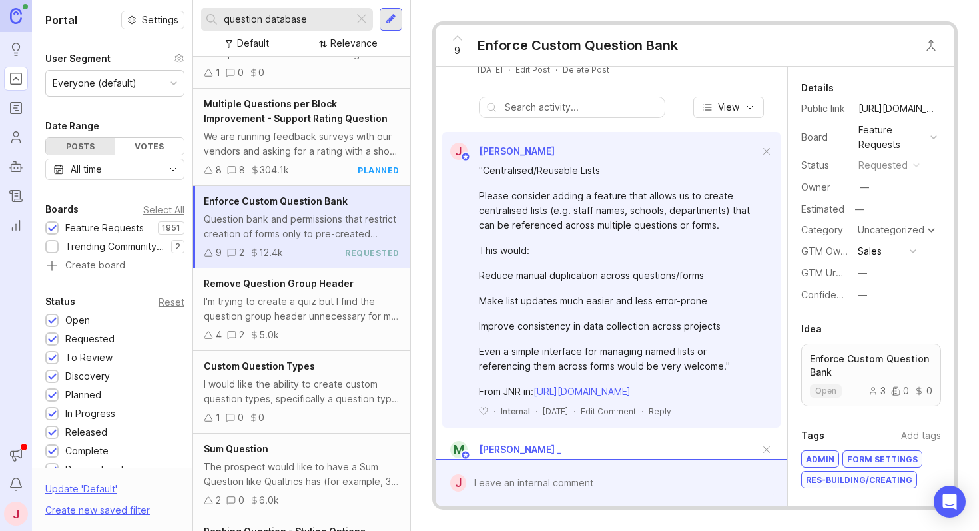
scroll to position [216, 0]
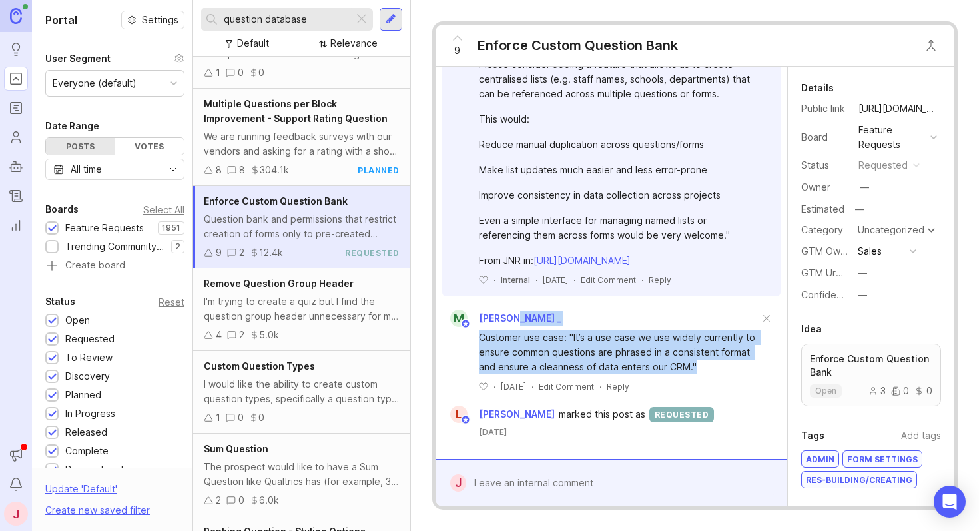
drag, startPoint x: 737, startPoint y: 368, endPoint x: 619, endPoint y: 324, distance: 126.7
click at [619, 324] on div "M María _ Customer use case: "It’s a use case we use widely currently to ensure…" at bounding box center [611, 351] width 338 height 83
click at [644, 334] on div "Customer use case: "It’s a use case we use widely currently to ensure common qu…" at bounding box center [619, 352] width 280 height 44
drag, startPoint x: 655, startPoint y: 348, endPoint x: 604, endPoint y: 325, distance: 55.5
click at [604, 325] on div "M María _ Customer use case: "It’s a use case we use widely currently to ensure…" at bounding box center [611, 351] width 338 height 83
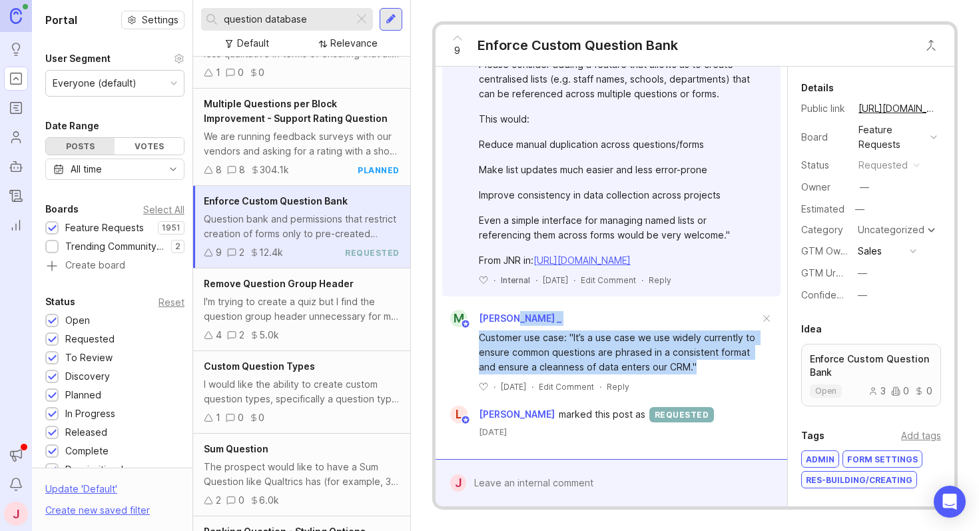
click at [604, 325] on div "M María _" at bounding box center [611, 318] width 338 height 17
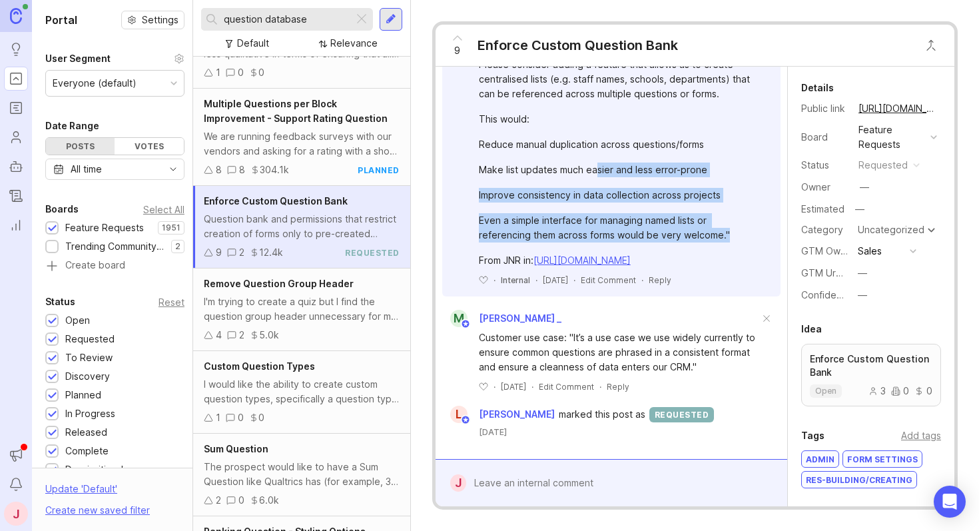
drag, startPoint x: 699, startPoint y: 230, endPoint x: 594, endPoint y: 157, distance: 127.7
click at [594, 157] on div ""Centralised/Reusable Lists Please consider adding a feature that allows us to …" at bounding box center [619, 150] width 280 height 236
click at [594, 163] on div "Make list updates much easier and less error-prone" at bounding box center [619, 170] width 280 height 15
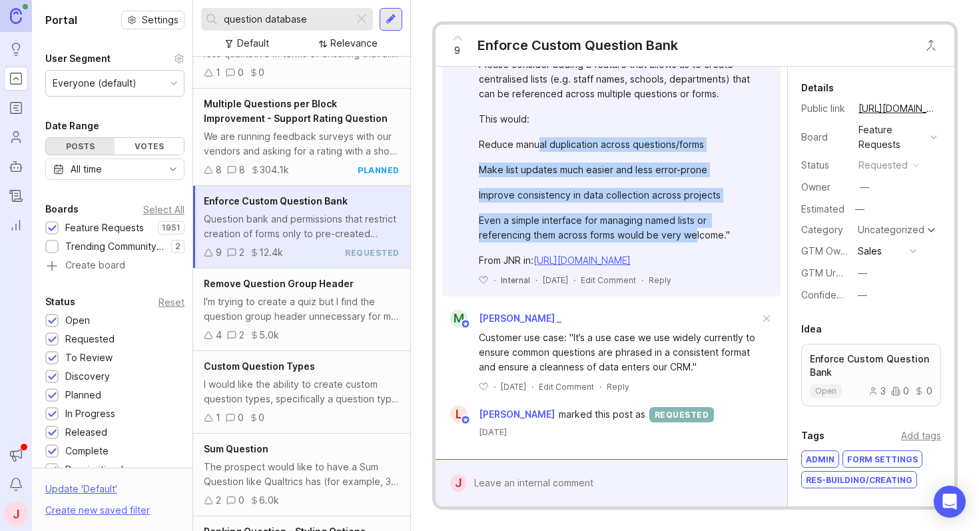
drag, startPoint x: 538, startPoint y: 129, endPoint x: 695, endPoint y: 222, distance: 182.4
click at [695, 222] on div ""Centralised/Reusable Lists Please consider adding a feature that allows us to …" at bounding box center [619, 150] width 280 height 236
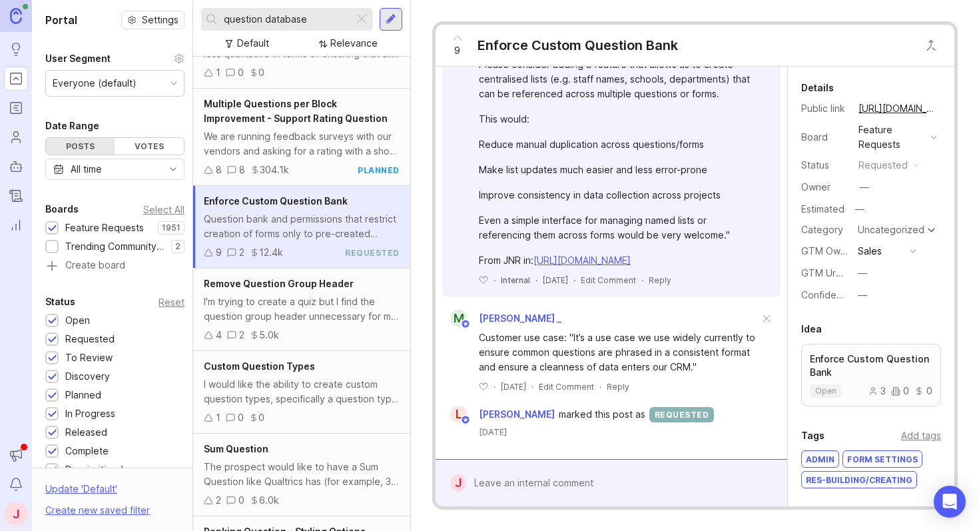
click at [695, 222] on div "Even a simple interface for managing named lists or referencing them across for…" at bounding box center [619, 227] width 280 height 29
click at [617, 254] on link "https://community.typeform.com/suggestions-feedback-34/new-features-16403" at bounding box center [582, 259] width 97 height 11
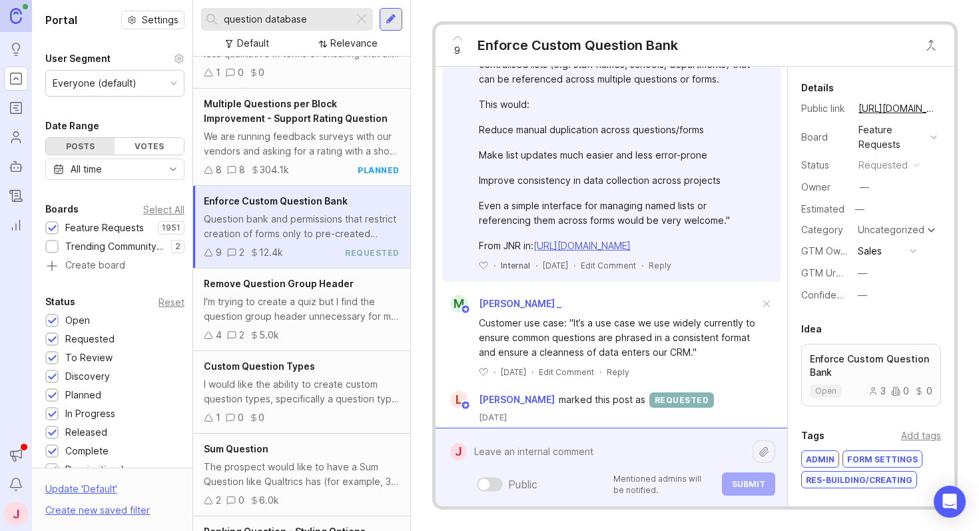
click at [617, 474] on div "Public Mentioned admins will be notified. Submit" at bounding box center [620, 467] width 309 height 57
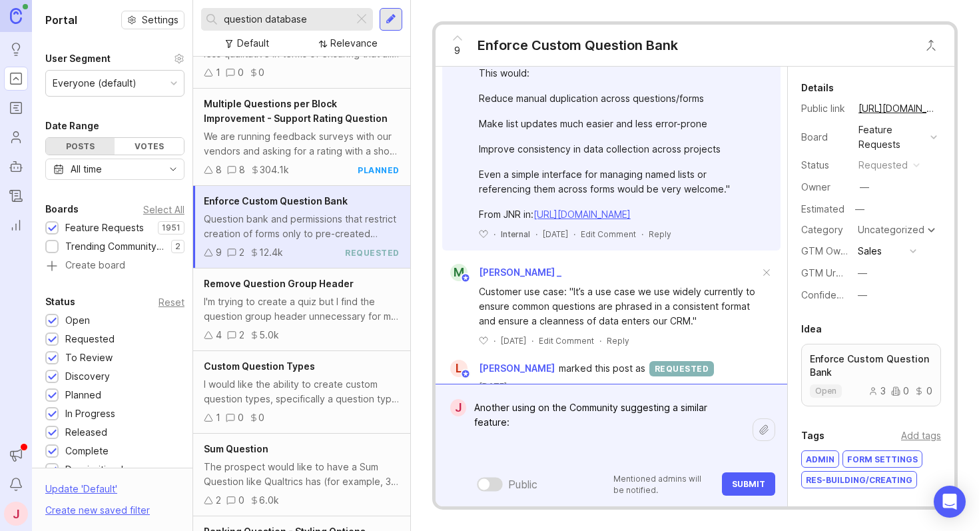
paste textarea "Feature Request: Shared Question Sets I’d like to propose a feature called Shar…"
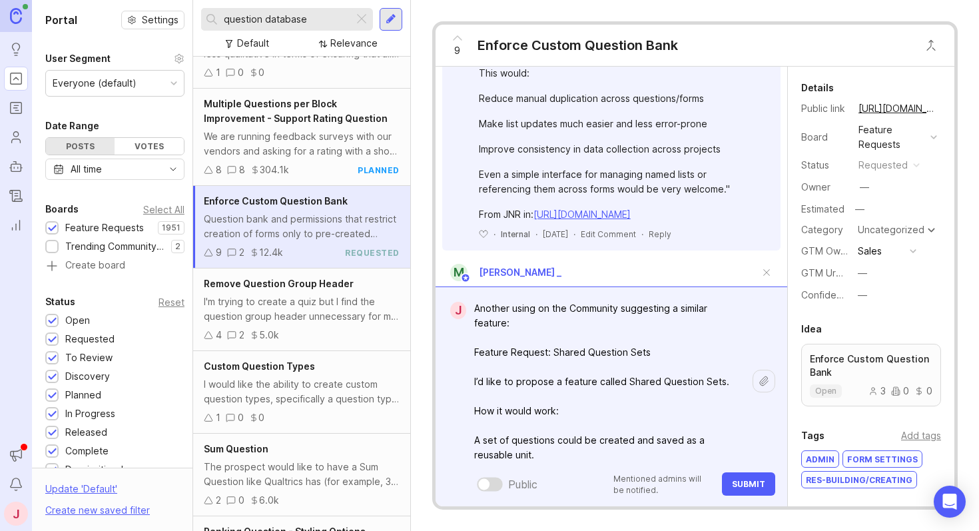
scroll to position [0, 0]
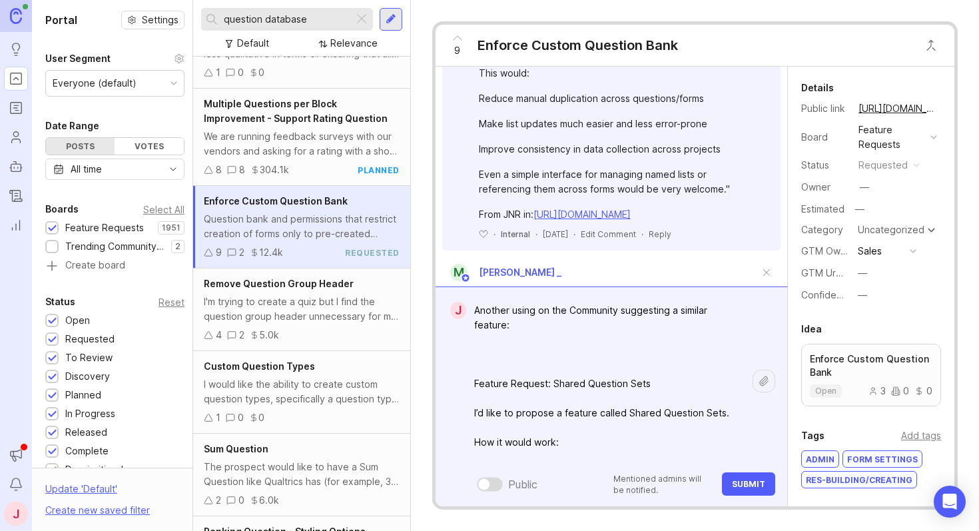
paste textarea "https://community.typeform.com/suggestions-feedback-34/feature-request-shared-q…"
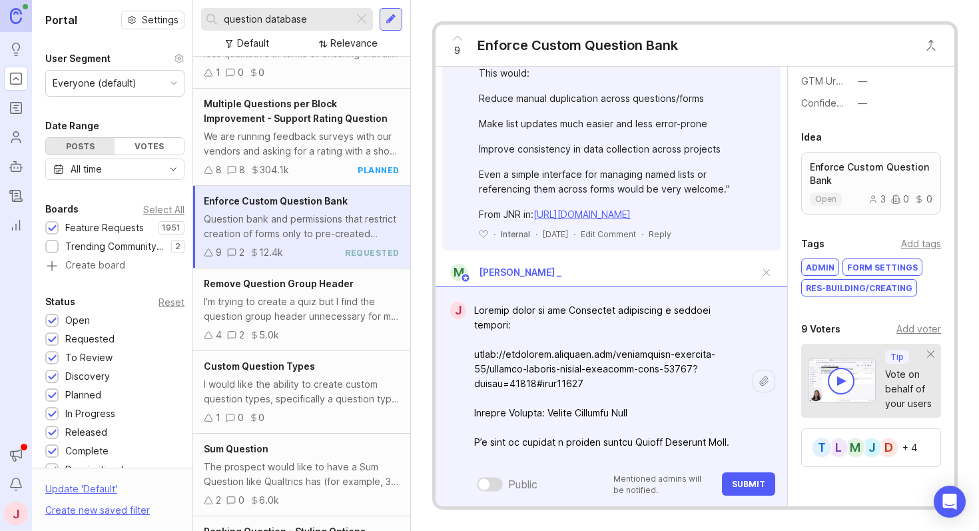
scroll to position [198, 0]
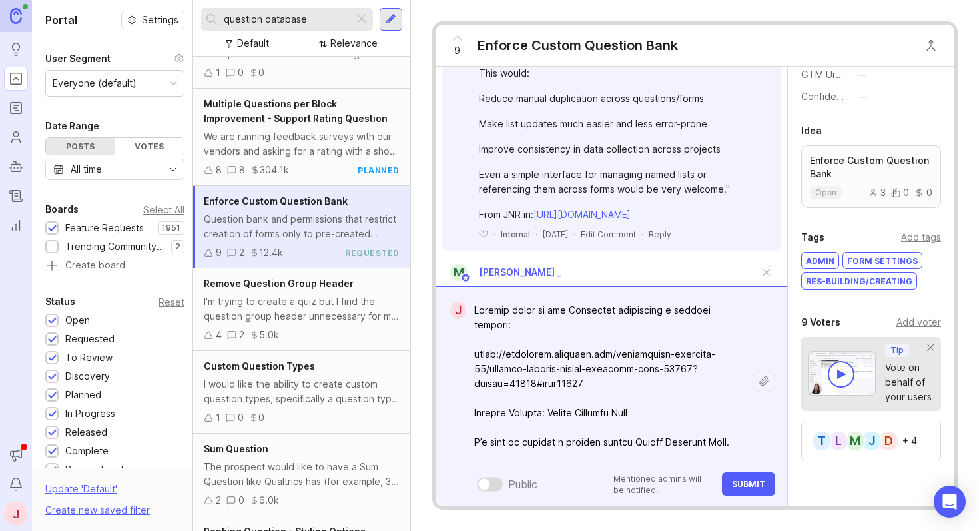
type textarea "Another using on the Community suggesting a similar feature: https://community.…"
click at [901, 320] on div "Add voter" at bounding box center [919, 322] width 45 height 15
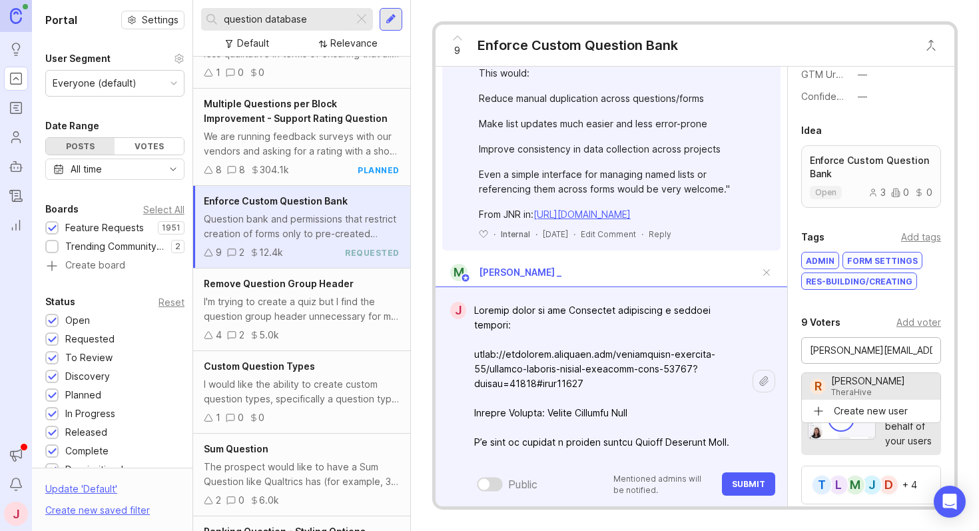
type input "Roland Smart"
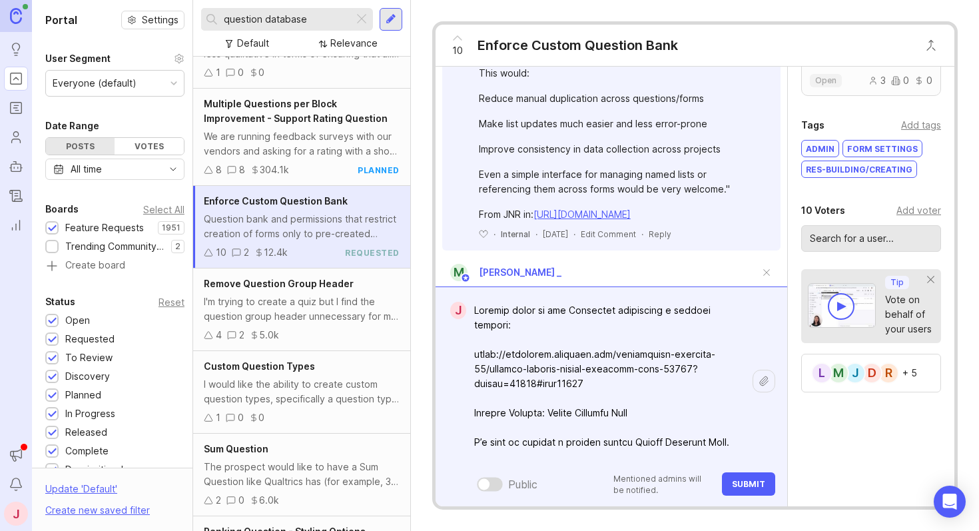
scroll to position [316, 0]
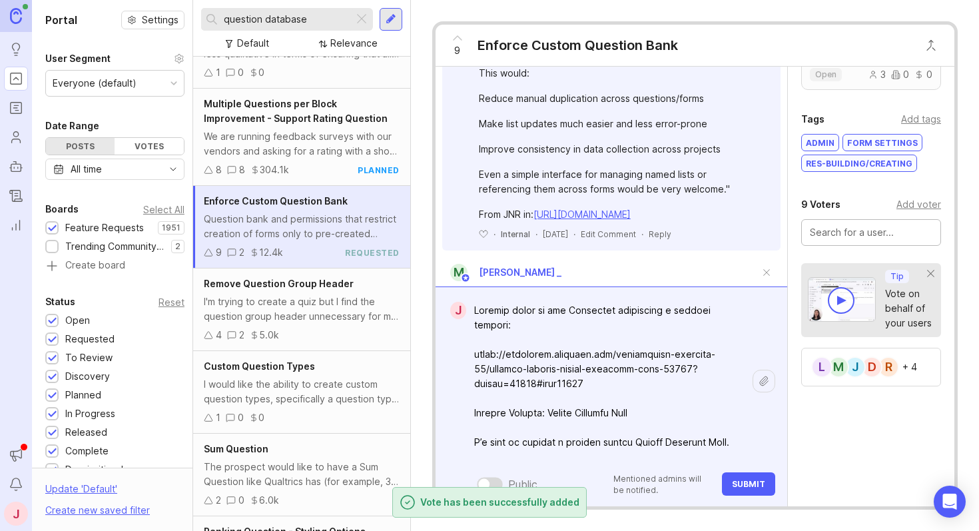
click at [748, 484] on span "Submit" at bounding box center [748, 484] width 33 height 10
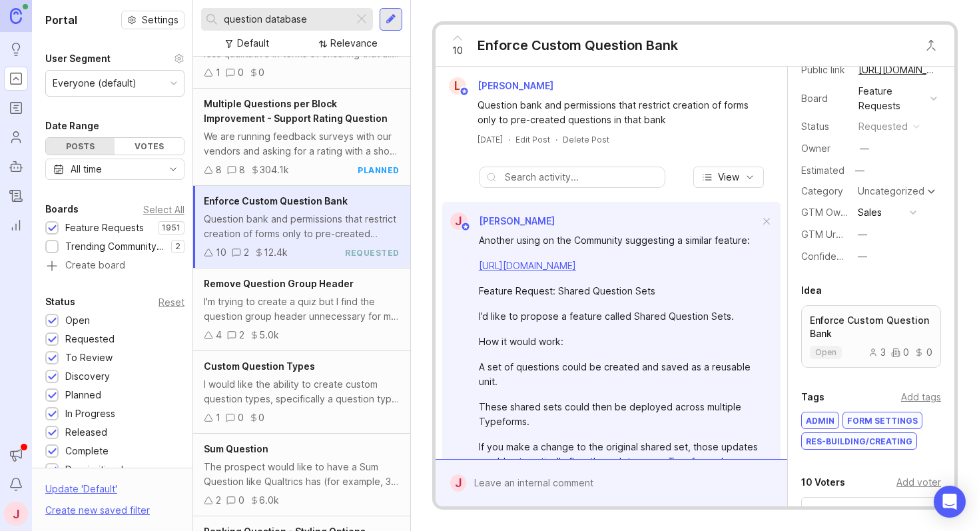
scroll to position [0, 0]
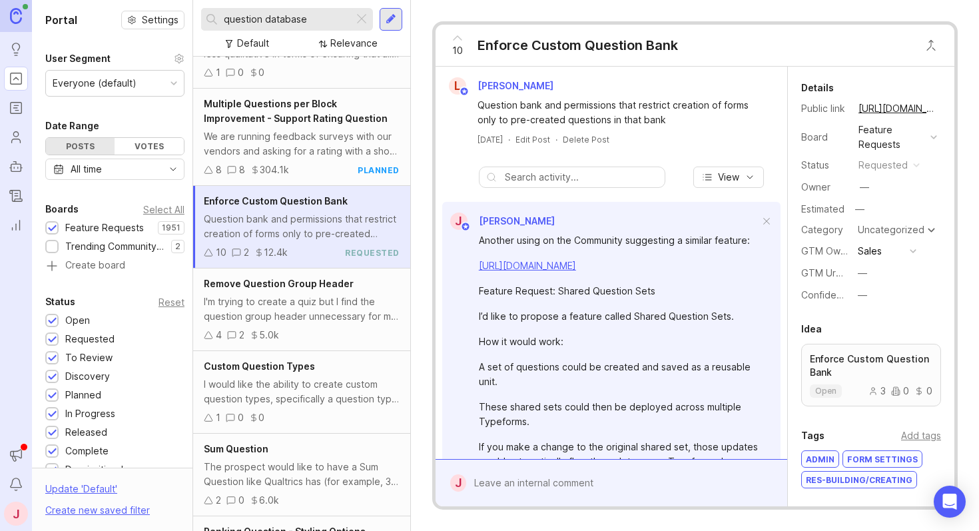
drag, startPoint x: 311, startPoint y: 15, endPoint x: 194, endPoint y: 7, distance: 117.5
click at [194, 7] on div "question database Default Relevance" at bounding box center [301, 28] width 217 height 57
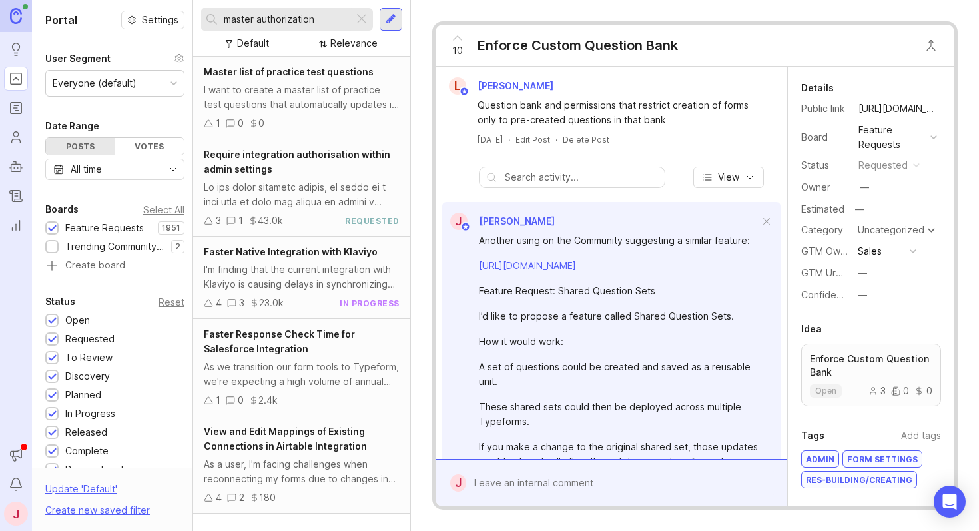
click at [322, 181] on div at bounding box center [302, 194] width 196 height 29
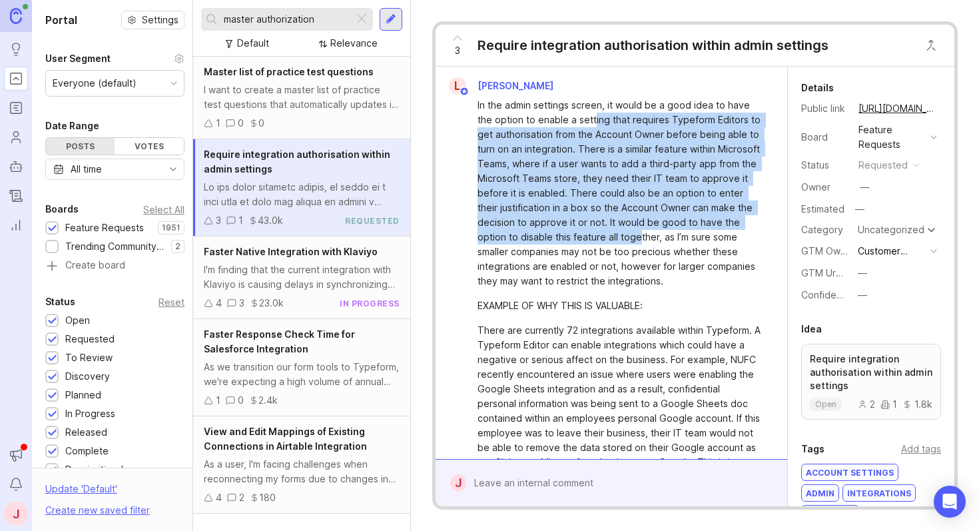
drag, startPoint x: 593, startPoint y: 118, endPoint x: 715, endPoint y: 235, distance: 169.1
click at [715, 235] on div "In the admin settings screen, it would be a good idea to have the option to ena…" at bounding box center [619, 193] width 283 height 190
drag, startPoint x: 731, startPoint y: 232, endPoint x: 645, endPoint y: 123, distance: 139.5
click at [645, 123] on div "In the admin settings screen, it would be a good idea to have the option to ena…" at bounding box center [619, 193] width 283 height 190
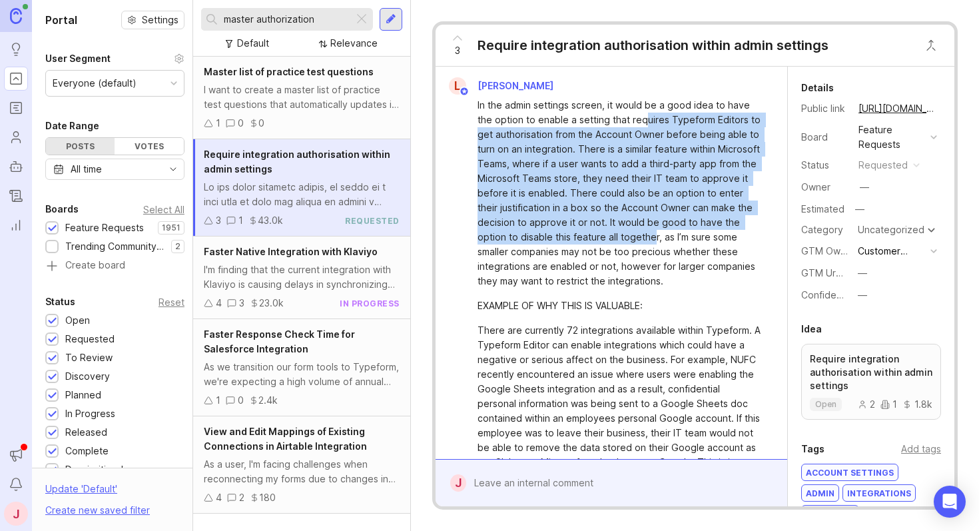
click at [645, 122] on div "In the admin settings screen, it would be a good idea to have the option to ena…" at bounding box center [619, 193] width 283 height 190
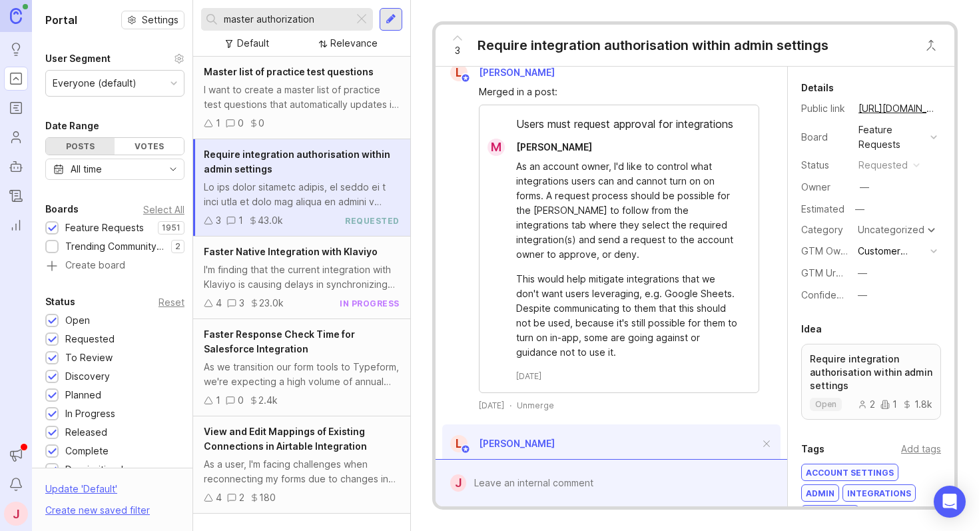
scroll to position [621, 0]
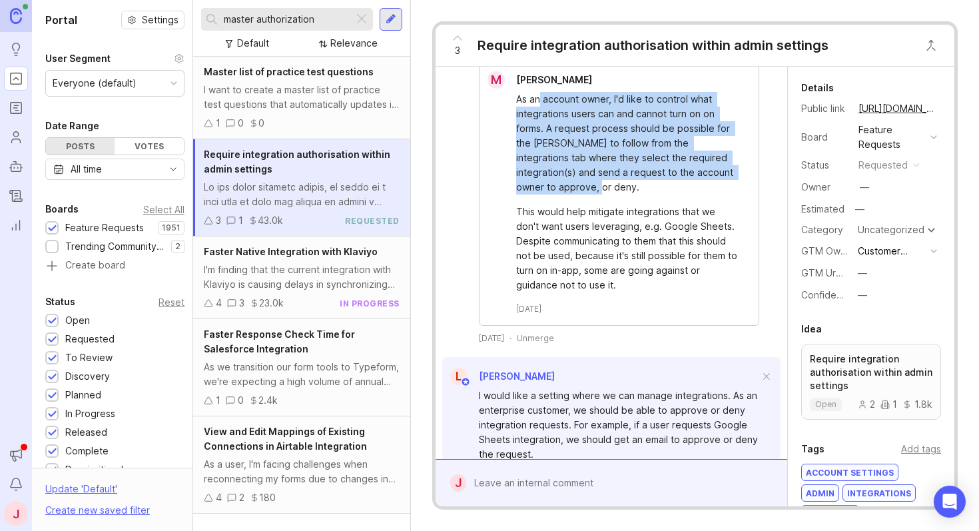
drag, startPoint x: 635, startPoint y: 224, endPoint x: 539, endPoint y: 126, distance: 137.5
click at [539, 126] on div "As an account owner, I'd like to control what integrations users can and cannot…" at bounding box center [626, 143] width 221 height 103
click at [565, 136] on div "As an account owner, I'd like to control what integrations users can and cannot…" at bounding box center [626, 143] width 221 height 103
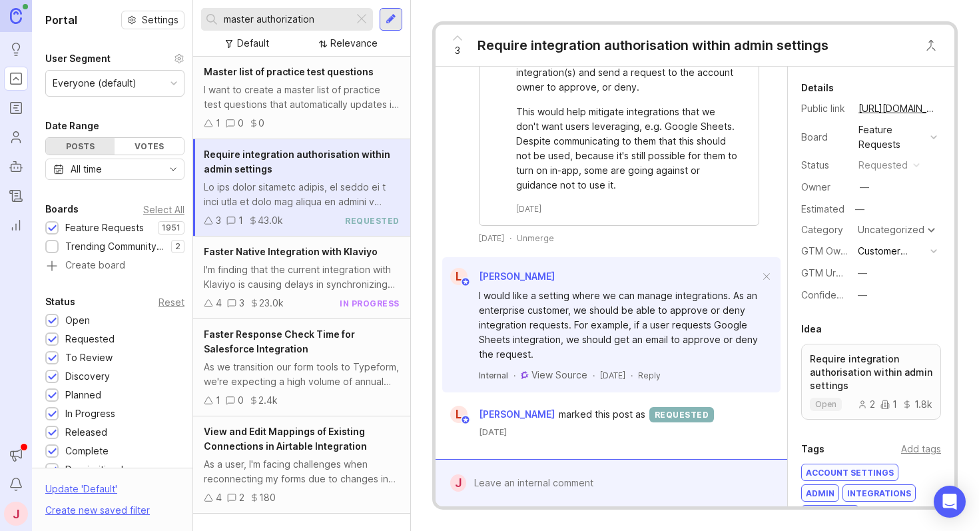
scroll to position [751, 0]
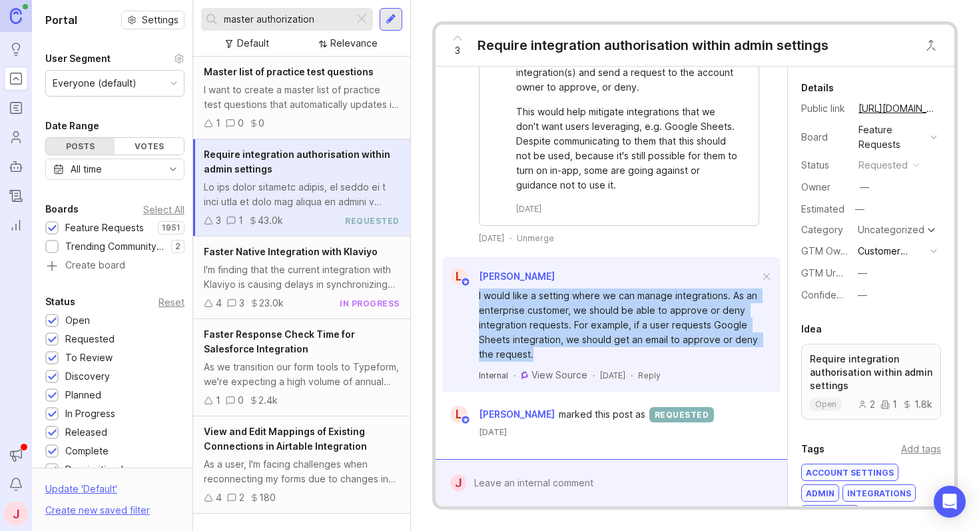
drag, startPoint x: 612, startPoint y: 361, endPoint x: 513, endPoint y: 285, distance: 125.0
click at [513, 285] on div "I would like a setting where we can manage integrations. As an enterprise custo…" at bounding box center [611, 333] width 338 height 97
click at [543, 296] on div "I would like a setting where we can manage integrations. As an enterprise custo…" at bounding box center [619, 324] width 280 height 73
drag, startPoint x: 671, startPoint y: 347, endPoint x: 601, endPoint y: 288, distance: 91.7
click at [601, 288] on div "I would like a setting where we can manage integrations. As an enterprise custo…" at bounding box center [619, 324] width 280 height 73
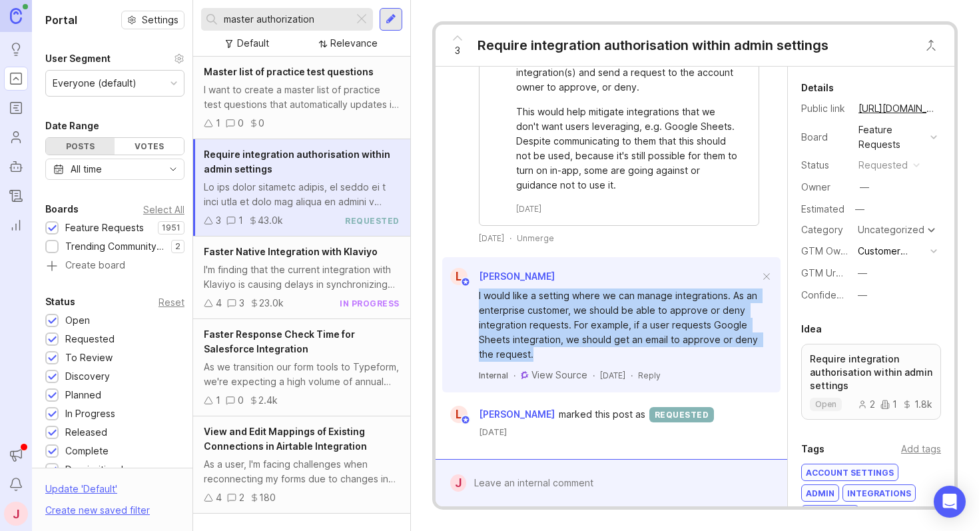
click at [601, 288] on div "I would like a setting where we can manage integrations. As an enterprise custo…" at bounding box center [619, 324] width 280 height 73
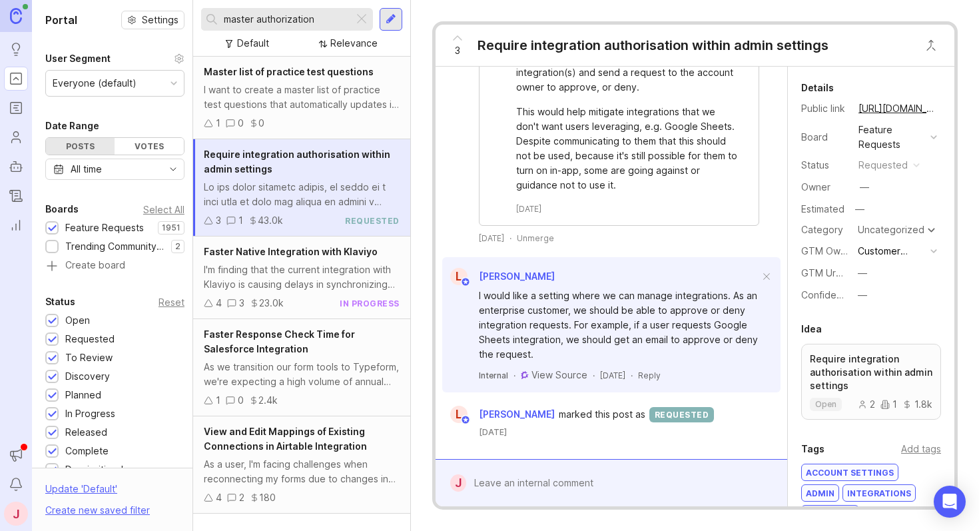
drag, startPoint x: 319, startPoint y: 21, endPoint x: 257, endPoint y: 18, distance: 62.0
click at [257, 18] on input "master authorization" at bounding box center [286, 19] width 125 height 15
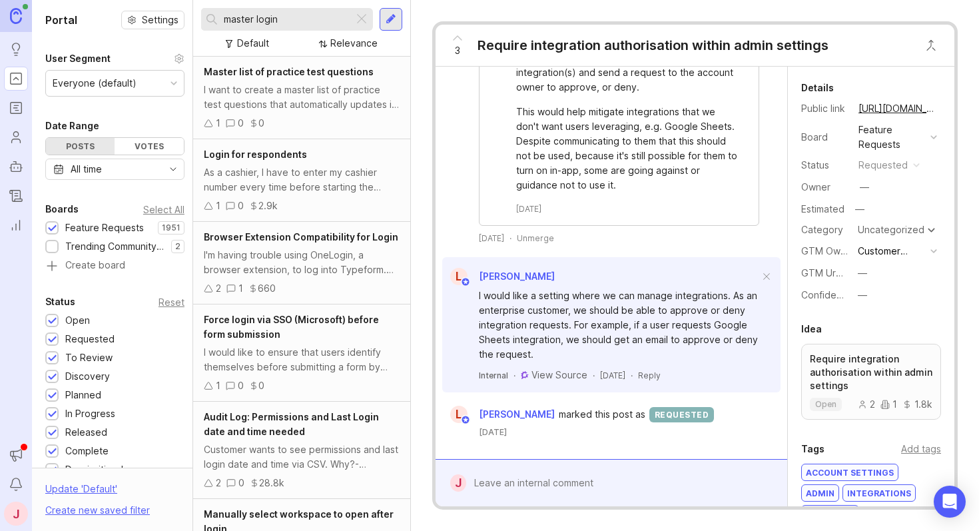
drag, startPoint x: 298, startPoint y: 19, endPoint x: 187, endPoint y: 2, distance: 111.8
click at [187, 2] on div "Portal Settings User Segment Everyone (default) Date Range Posts Votes All time…" at bounding box center [505, 265] width 947 height 531
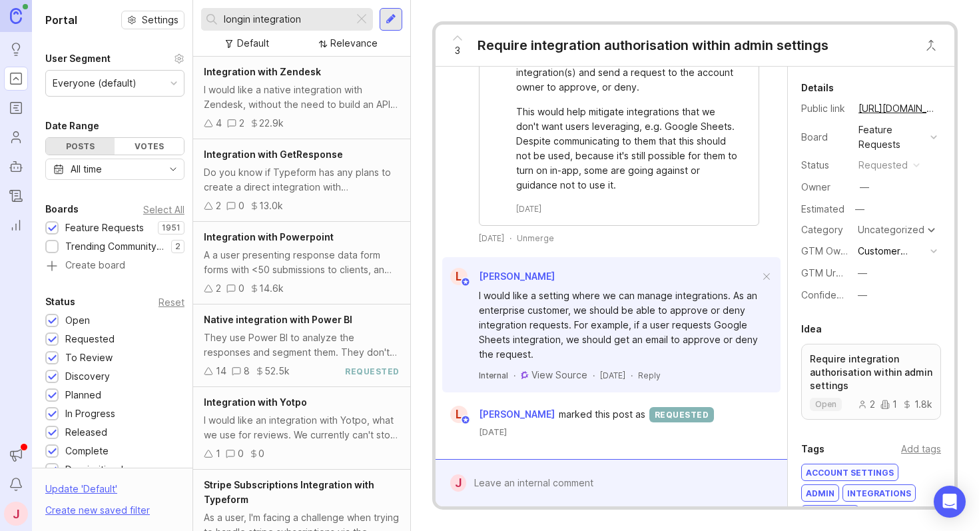
scroll to position [228, 0]
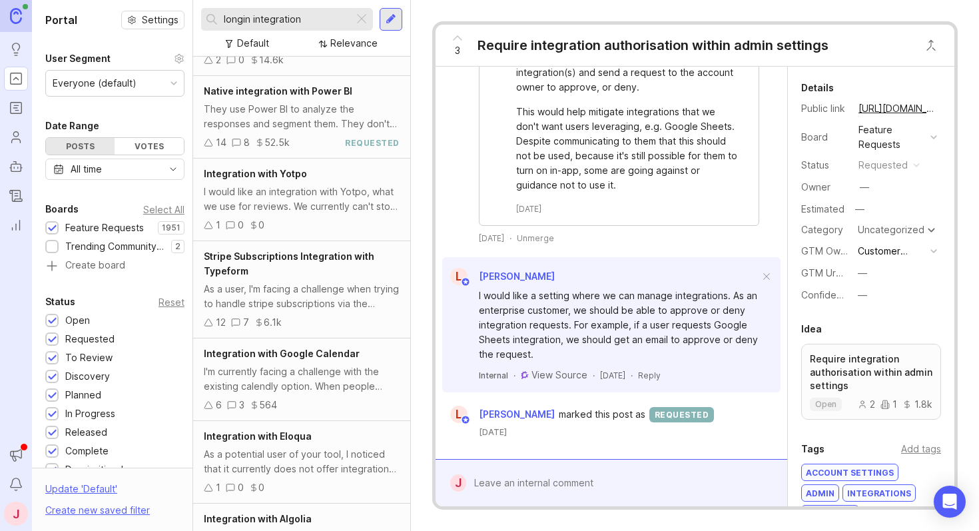
drag, startPoint x: 319, startPoint y: 21, endPoint x: 246, endPoint y: 16, distance: 72.8
click at [248, 15] on input "longin integration" at bounding box center [286, 19] width 125 height 15
click at [240, 18] on input "longin integration" at bounding box center [286, 19] width 125 height 15
click at [236, 19] on input "longin integration" at bounding box center [286, 19] width 125 height 15
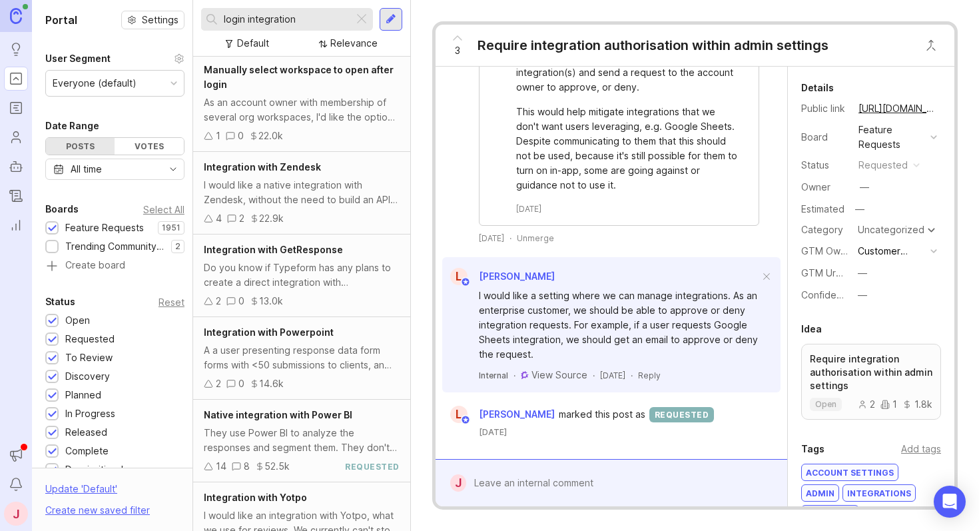
scroll to position [369, 0]
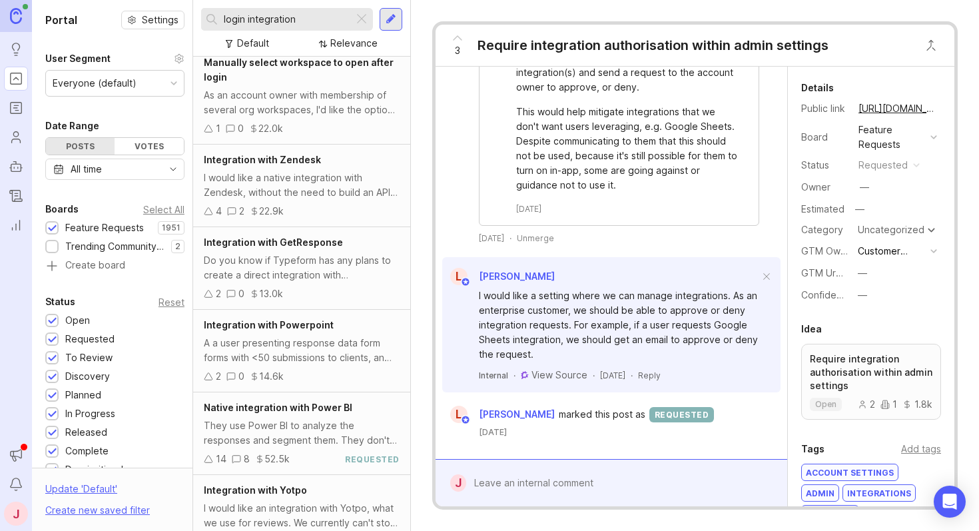
drag, startPoint x: 299, startPoint y: 17, endPoint x: 222, endPoint y: 20, distance: 77.3
click at [222, 20] on div "login integration" at bounding box center [277, 19] width 153 height 23
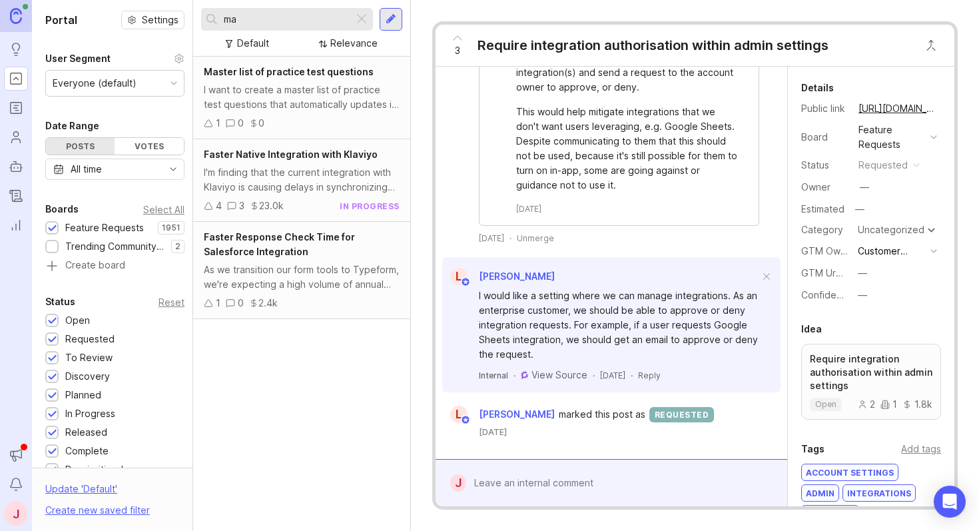
type input "m"
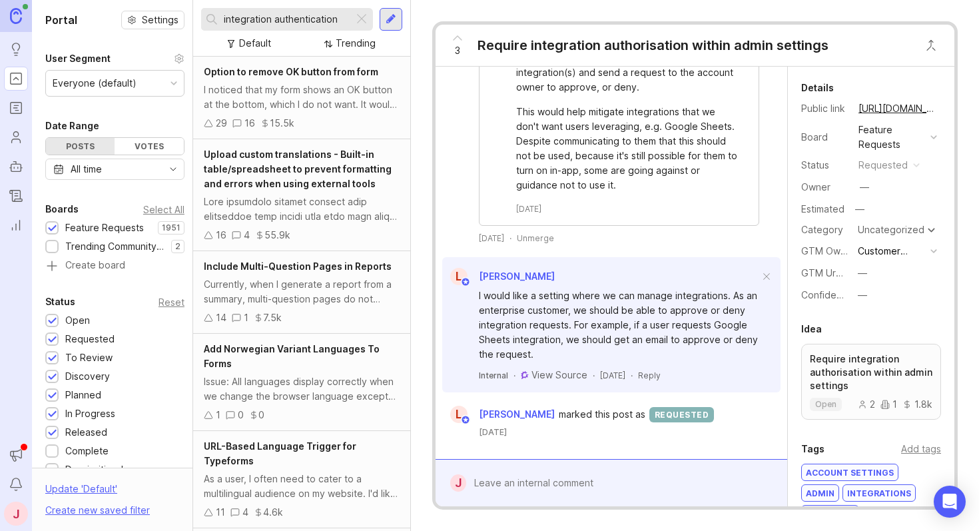
type input "integration authentication"
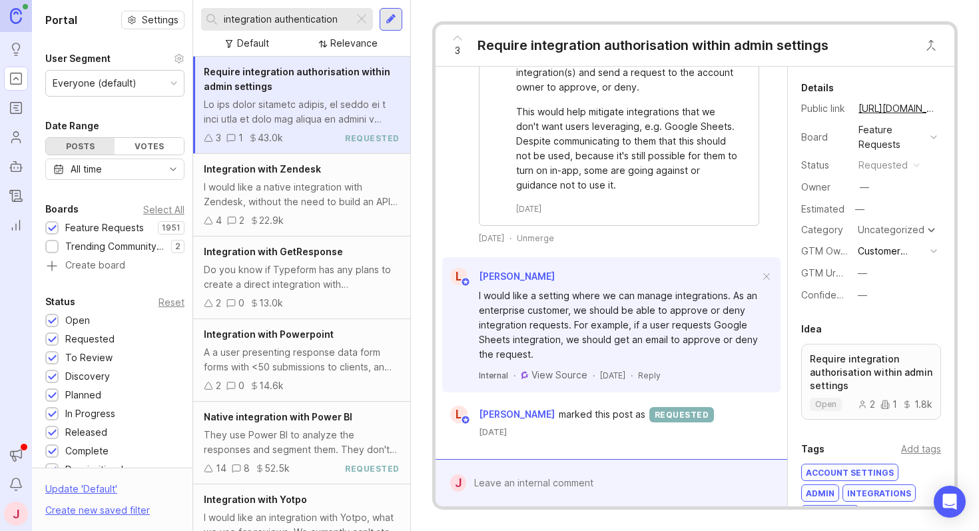
click at [335, 103] on div at bounding box center [302, 111] width 196 height 29
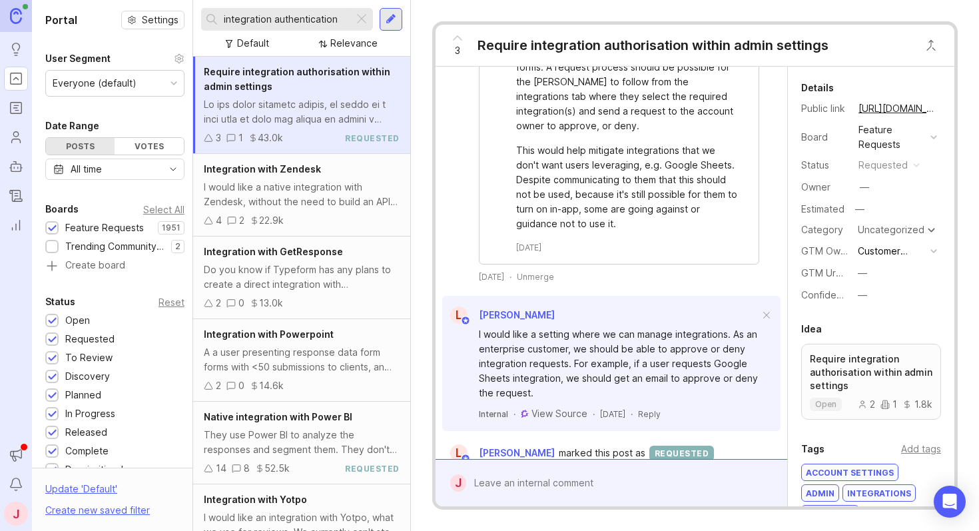
scroll to position [751, 0]
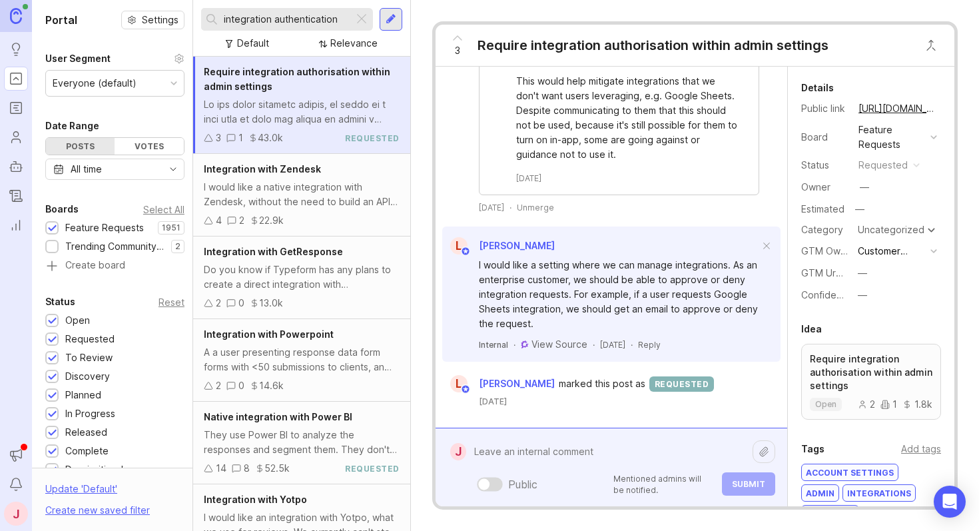
click at [521, 486] on div "Public Mentioned admins will be notified. Submit" at bounding box center [620, 467] width 309 height 57
type textarea "R"
type textarea "C"
type textarea "A"
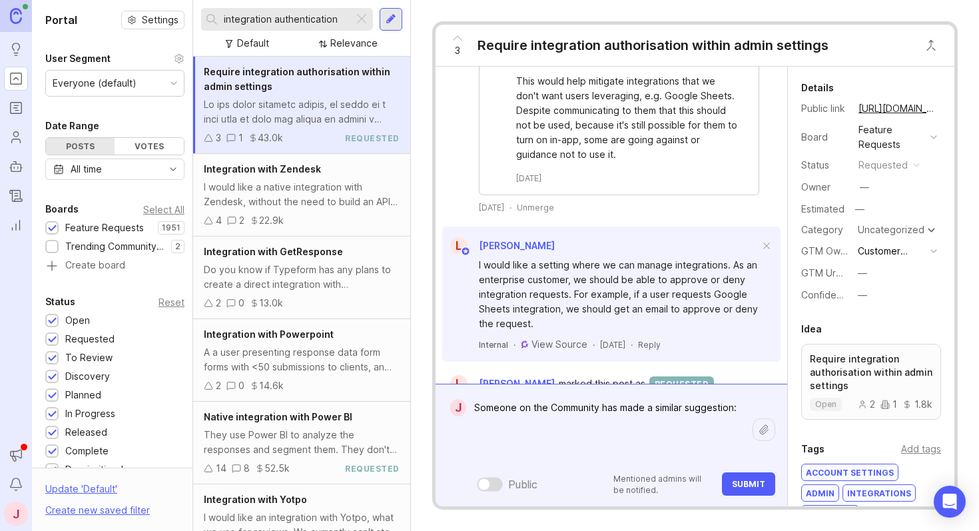
paste textarea "Currently, when connecting a Typeform to Slack, HubSpot, or other platforms, in…"
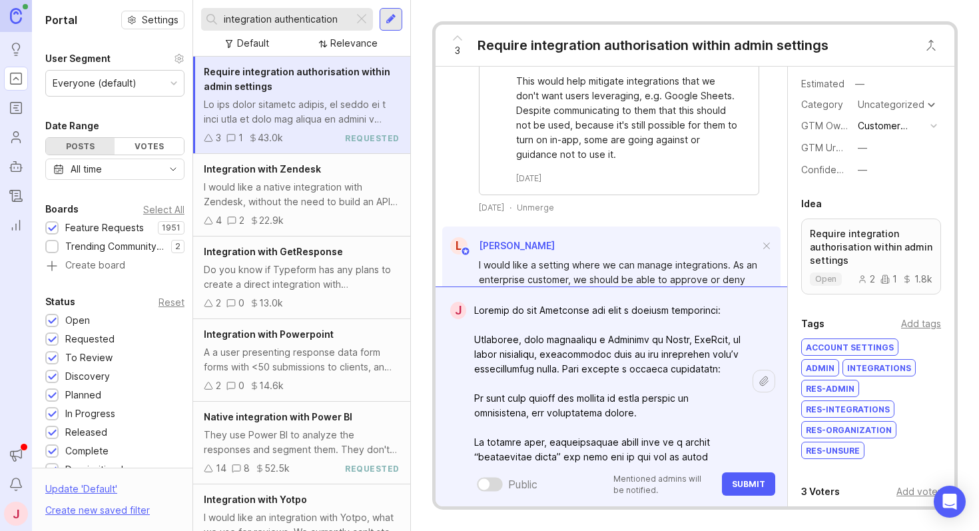
scroll to position [368, 0]
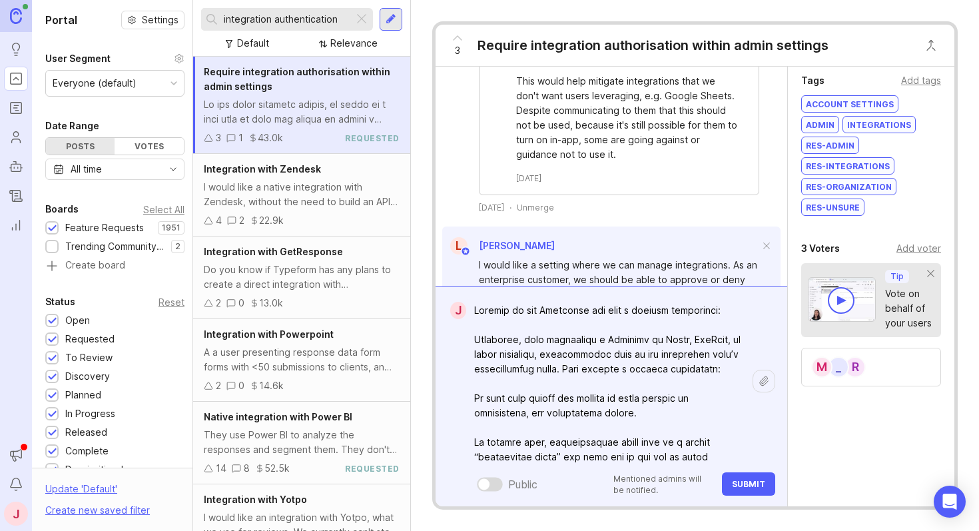
type textarea "Someone on the Community has made a similar suggestion: Currently, when connect…"
click at [913, 248] on div "Add voter" at bounding box center [919, 248] width 45 height 15
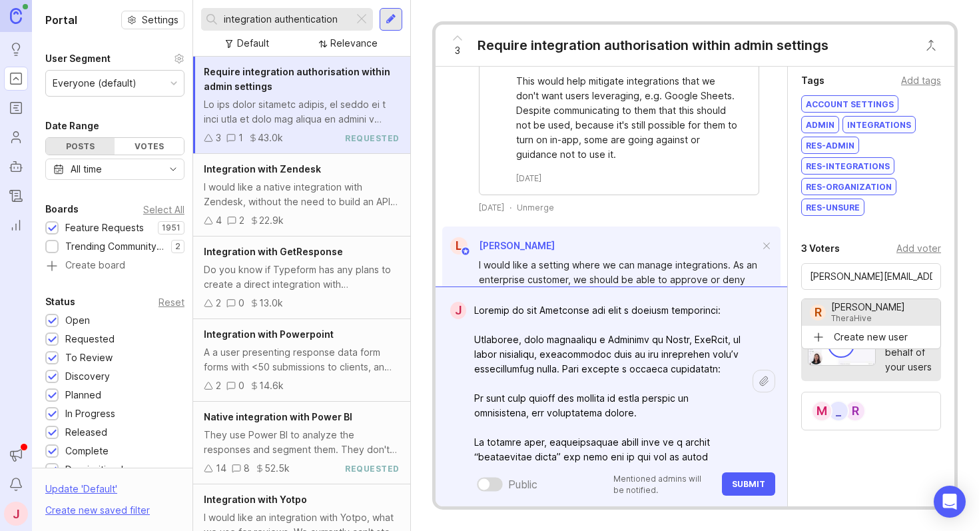
type input "Roland Smart"
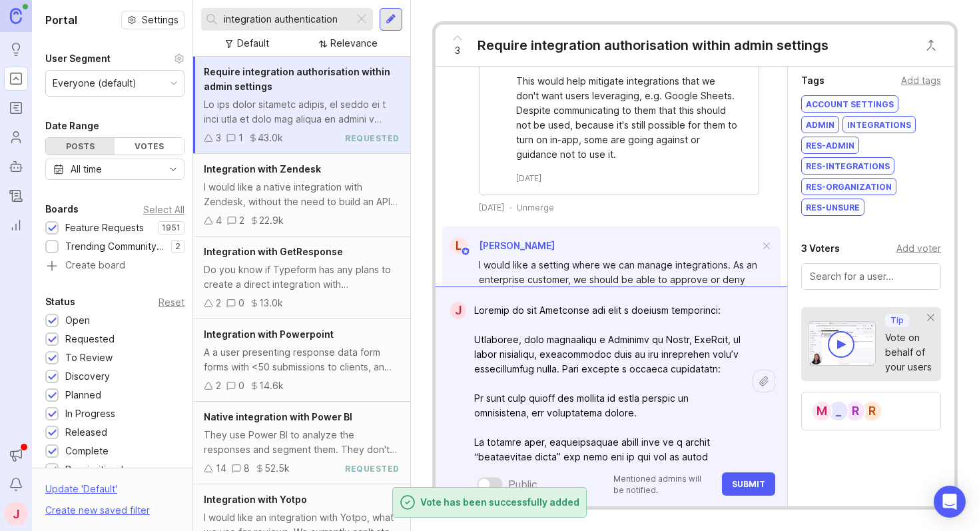
drag, startPoint x: 739, startPoint y: 481, endPoint x: 567, endPoint y: 354, distance: 213.4
click at [569, 357] on div "Public Mentioned admins will be notified. Submit" at bounding box center [620, 397] width 309 height 198
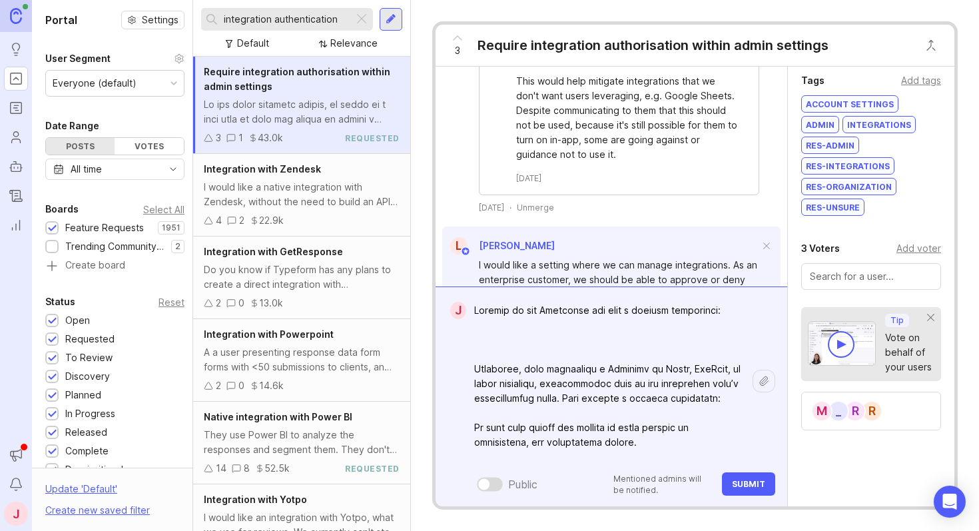
paste textarea "https://community.typeform.com/suggestions-feedback-34/feature-request-master-a…"
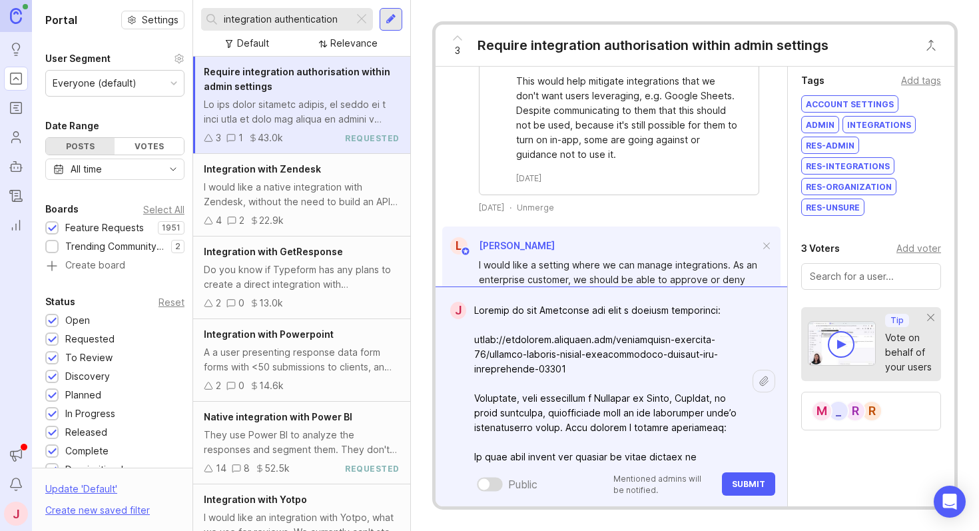
type textarea "Someone on the Community has made a similar suggestion: https://community.typef…"
click at [748, 490] on button "Submit" at bounding box center [748, 483] width 53 height 23
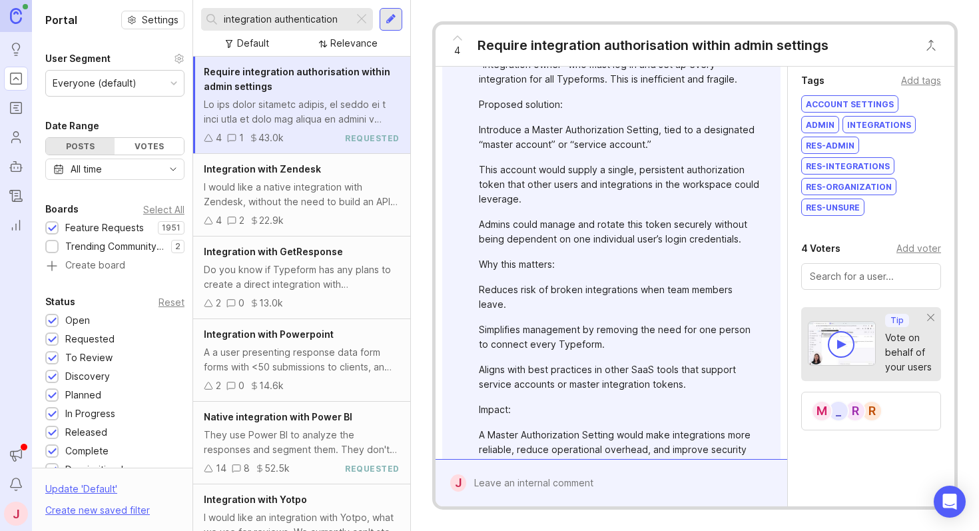
scroll to position [1443, 0]
